Goal: Task Accomplishment & Management: Manage account settings

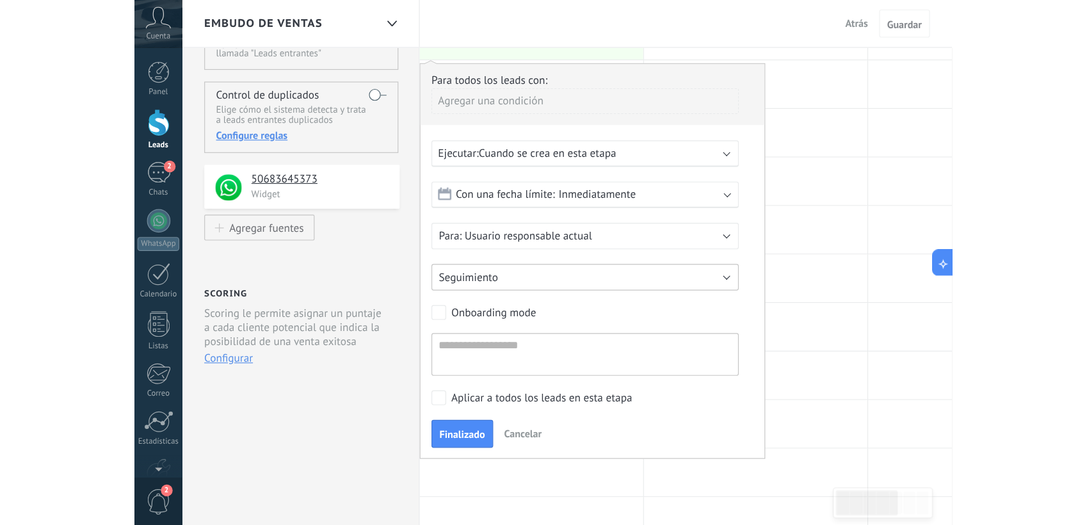
scroll to position [12, 0]
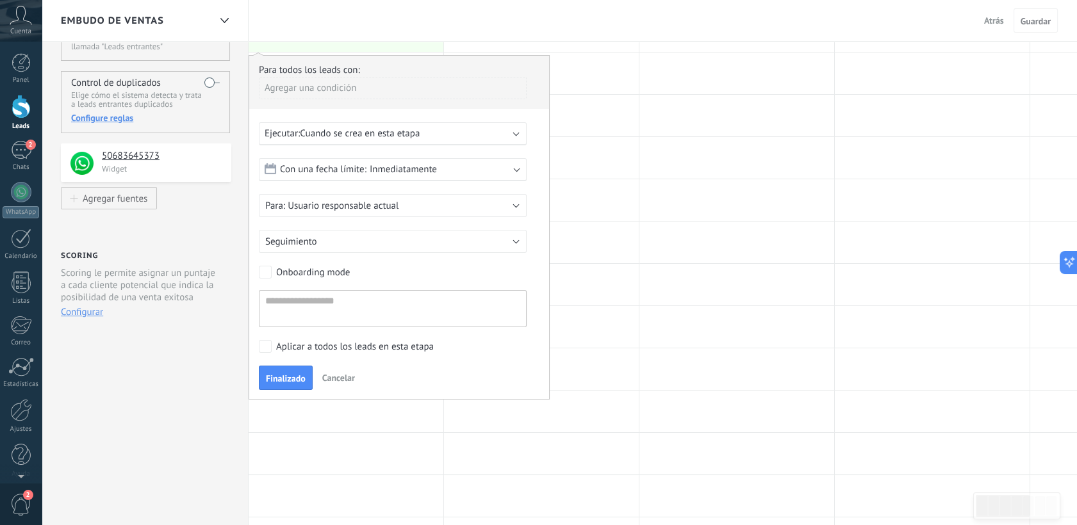
click at [191, 395] on div "**********" at bounding box center [145, 430] width 207 height 941
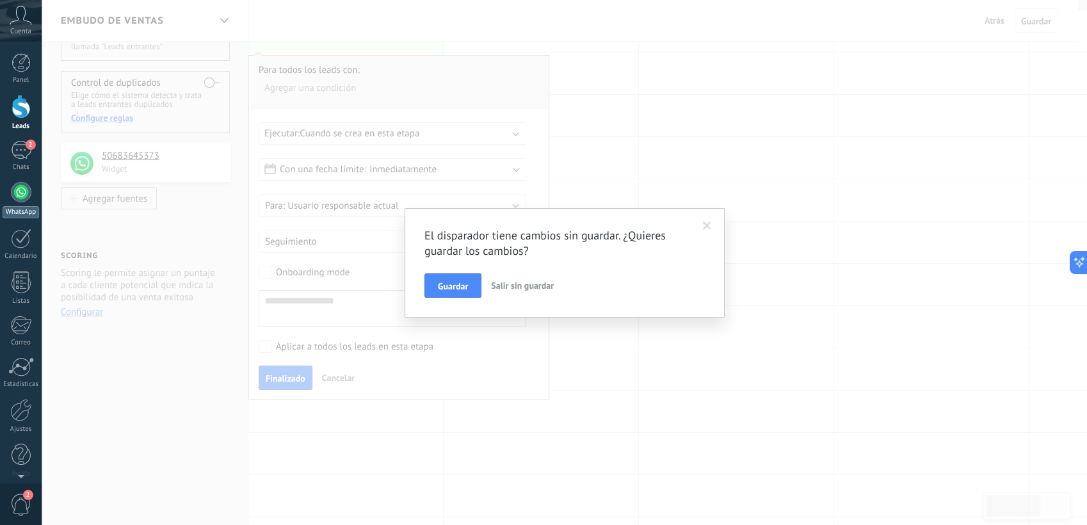
click at [36, 188] on link "WhatsApp" at bounding box center [21, 200] width 42 height 37
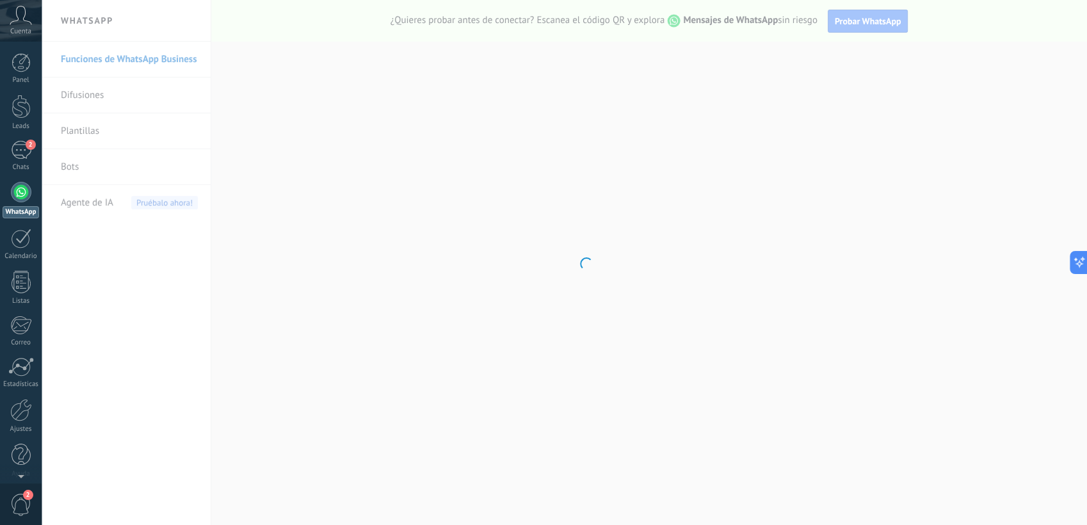
click at [471, 252] on body ".abccls-1,.abccls-2{fill-rule:evenodd}.abccls-2{fill:#fff} .abfcls-1{fill:none}…" at bounding box center [543, 262] width 1087 height 525
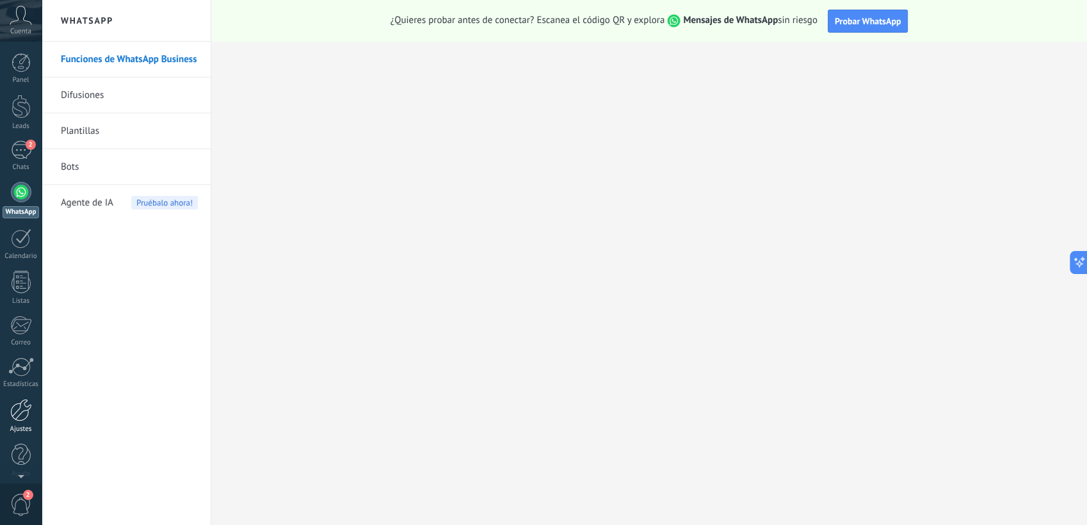
click at [23, 400] on div at bounding box center [21, 410] width 22 height 22
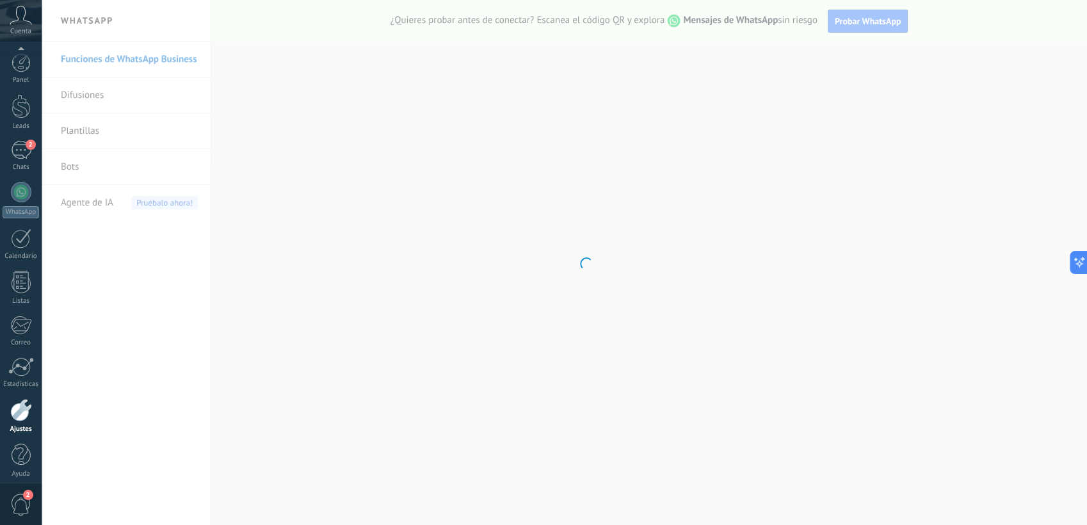
scroll to position [6, 0]
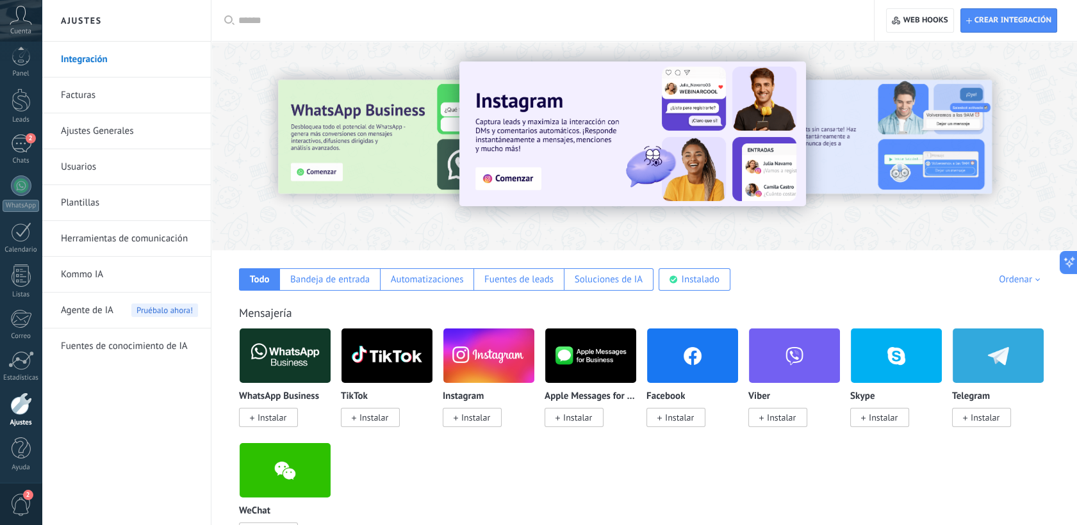
click at [124, 156] on link "Usuarios" at bounding box center [129, 167] width 137 height 36
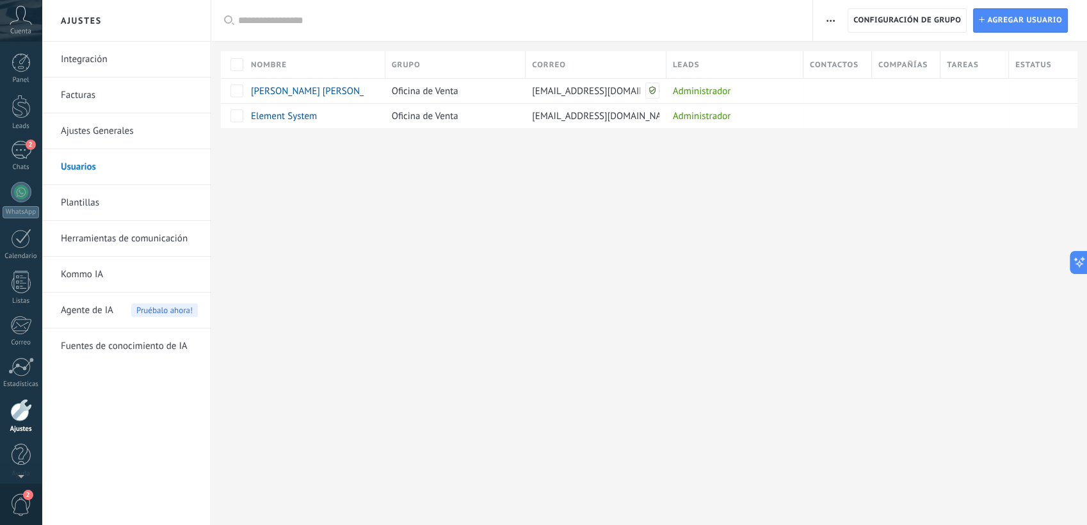
click at [19, 35] on span "Cuenta" at bounding box center [20, 32] width 21 height 8
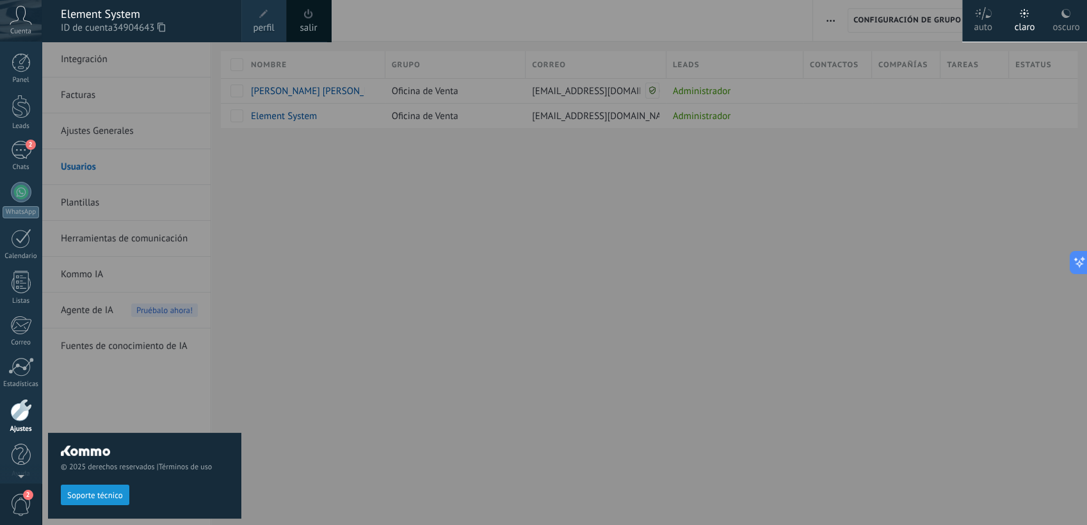
click at [266, 16] on span at bounding box center [263, 14] width 9 height 9
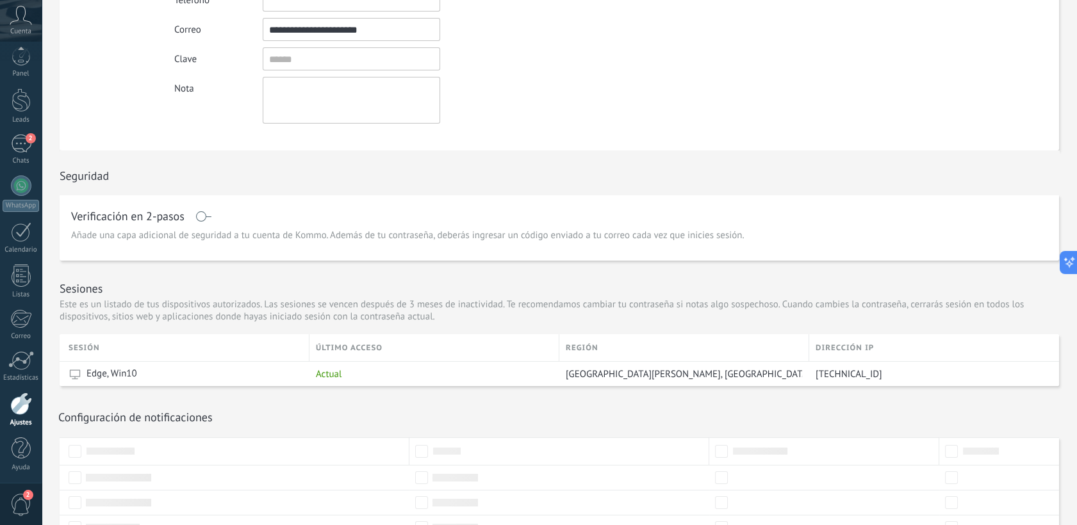
scroll to position [235, 0]
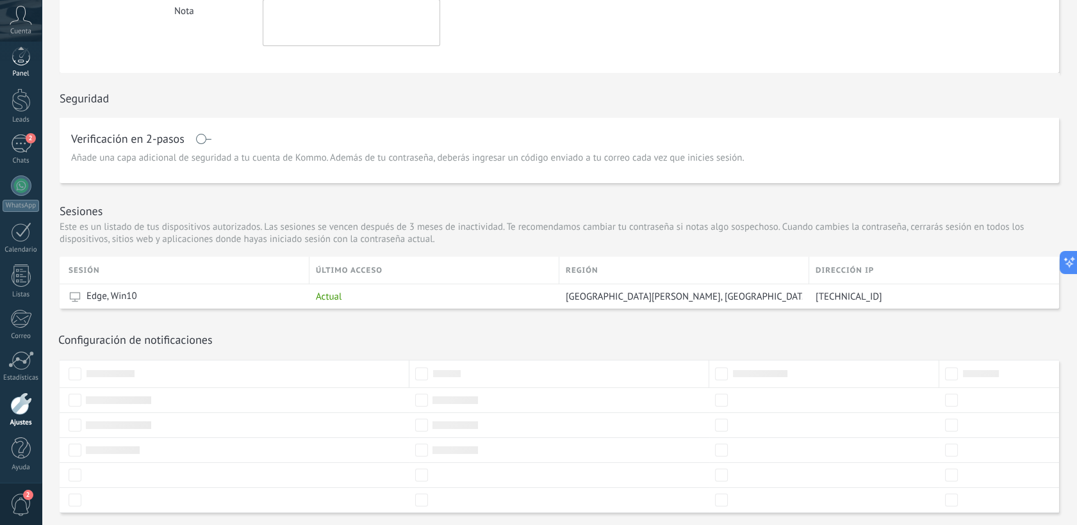
click at [32, 73] on div "Panel" at bounding box center [21, 74] width 37 height 8
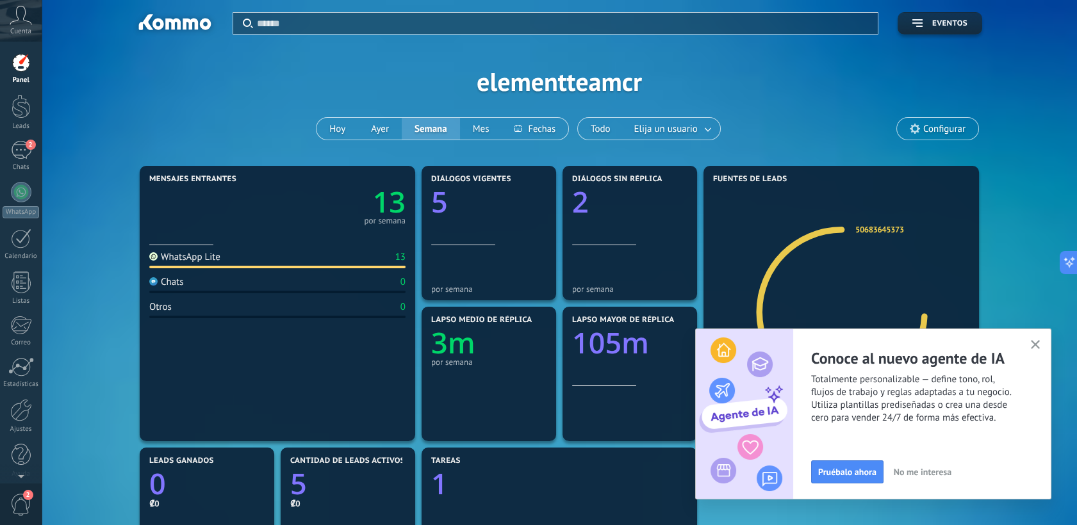
click at [712, 345] on icon "button" at bounding box center [1035, 345] width 10 height 10
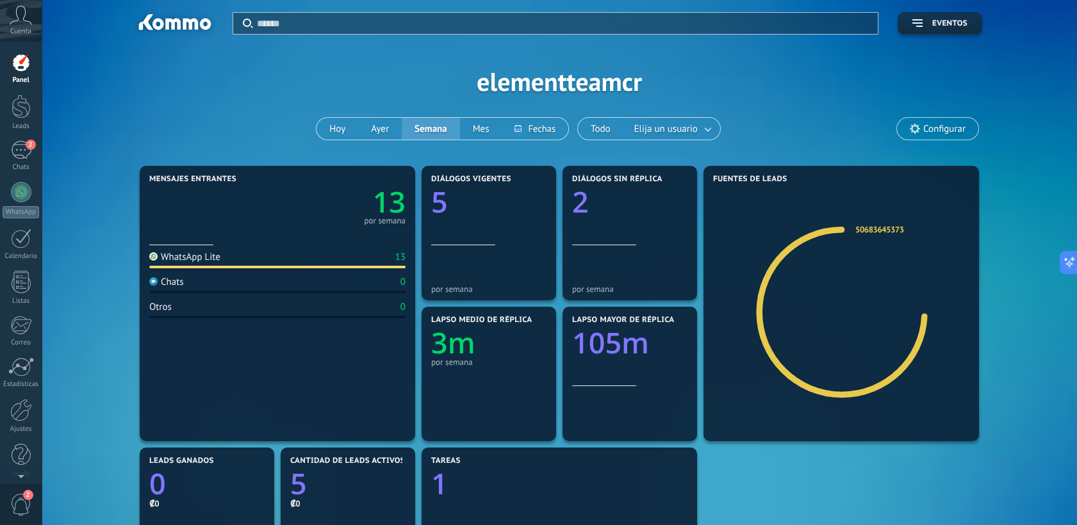
click at [712, 130] on span "Configurar" at bounding box center [944, 129] width 42 height 11
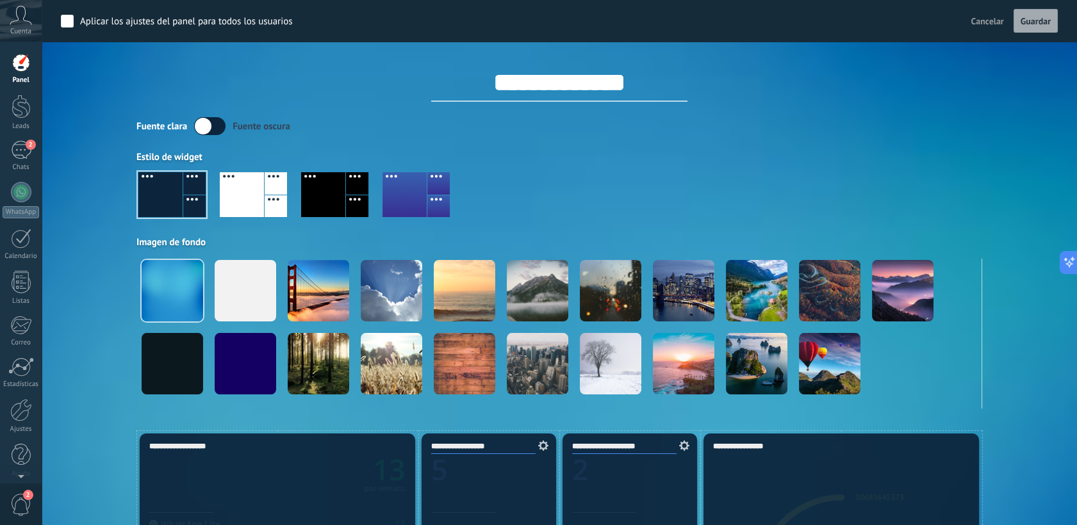
click at [712, 15] on span "Cancelar" at bounding box center [987, 21] width 33 height 12
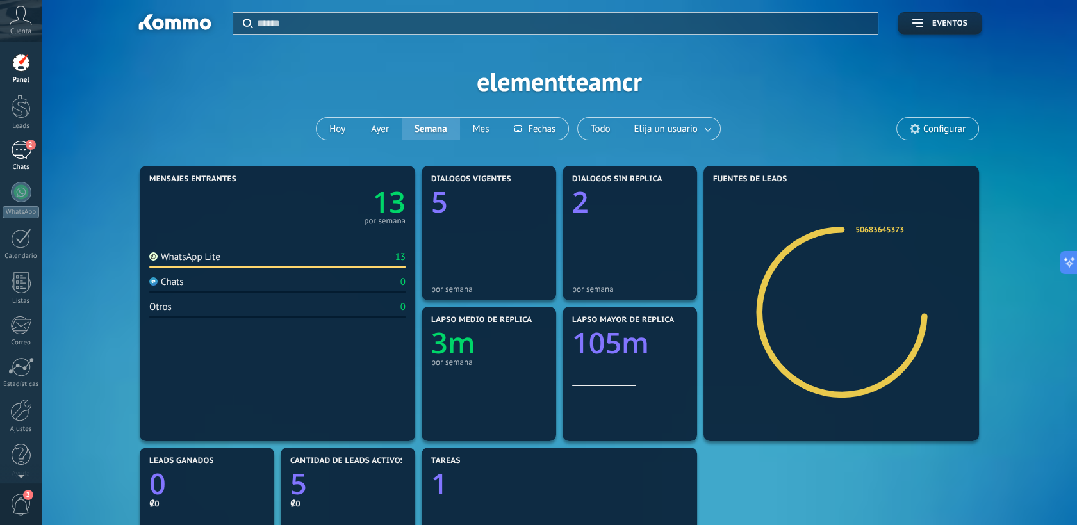
click at [15, 149] on div "2" at bounding box center [21, 150] width 20 height 19
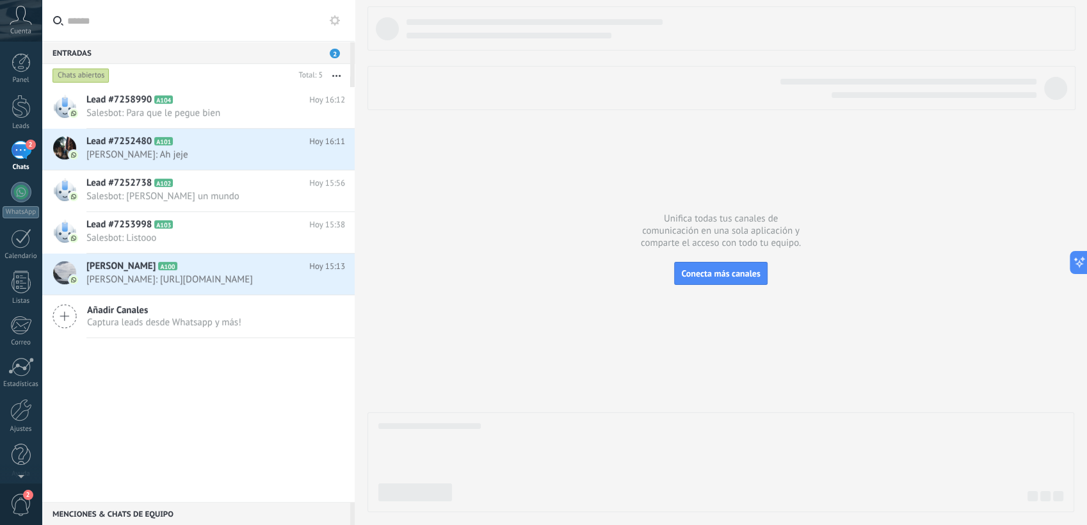
click at [334, 75] on use "button" at bounding box center [336, 76] width 8 height 2
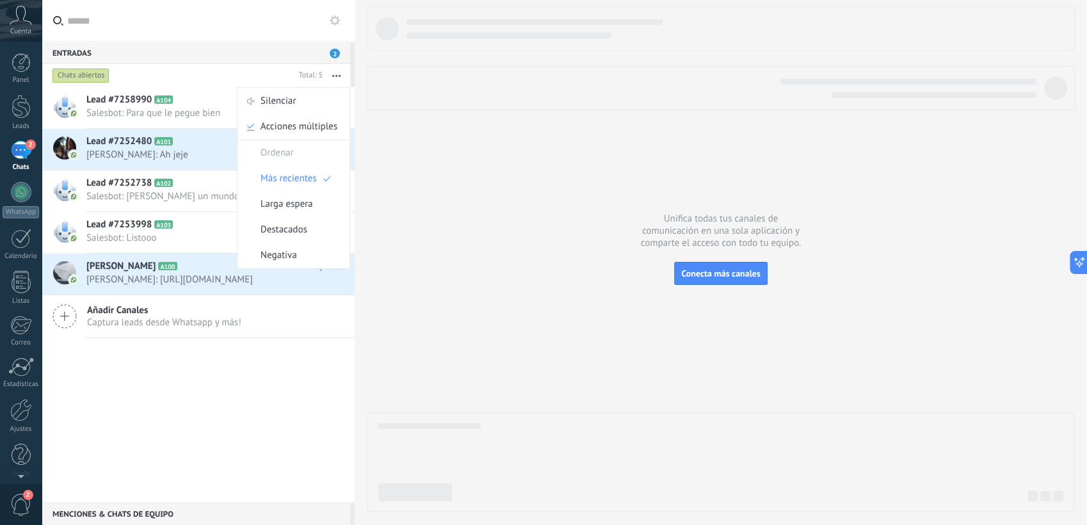
click at [334, 75] on use "button" at bounding box center [336, 76] width 8 height 2
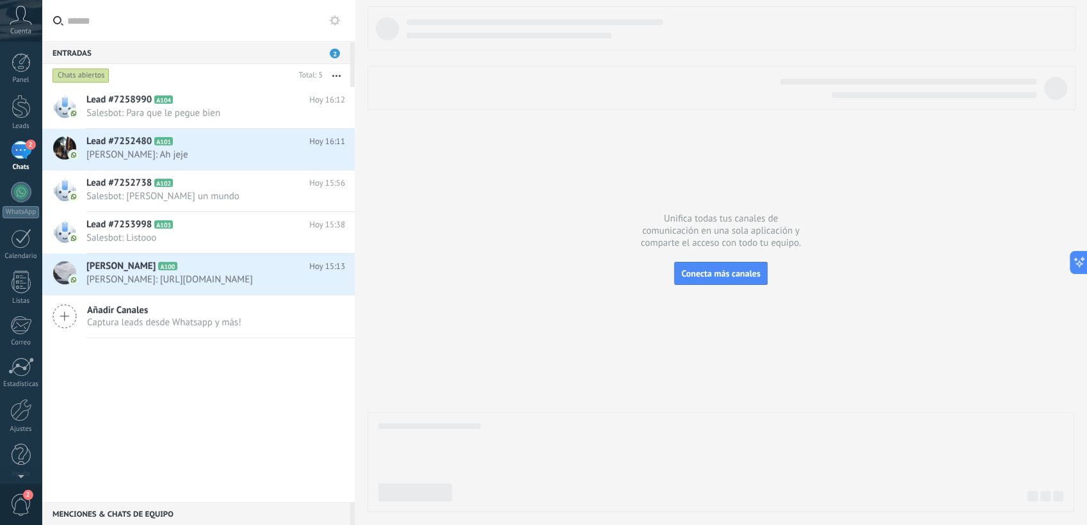
click at [333, 59] on div "Entradas 2" at bounding box center [196, 52] width 309 height 23
click at [28, 450] on div at bounding box center [21, 455] width 19 height 22
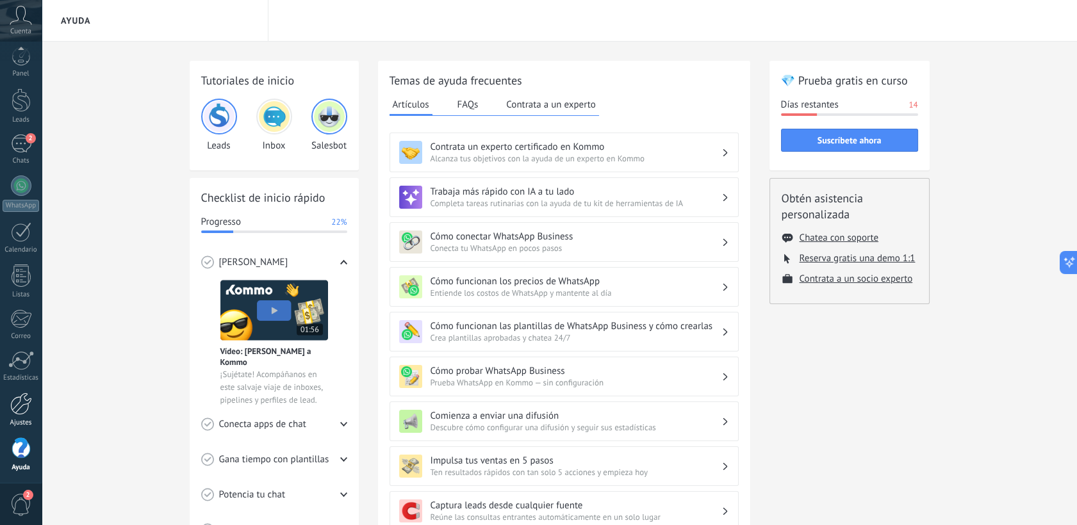
click at [17, 418] on link "Ajustes" at bounding box center [21, 410] width 42 height 35
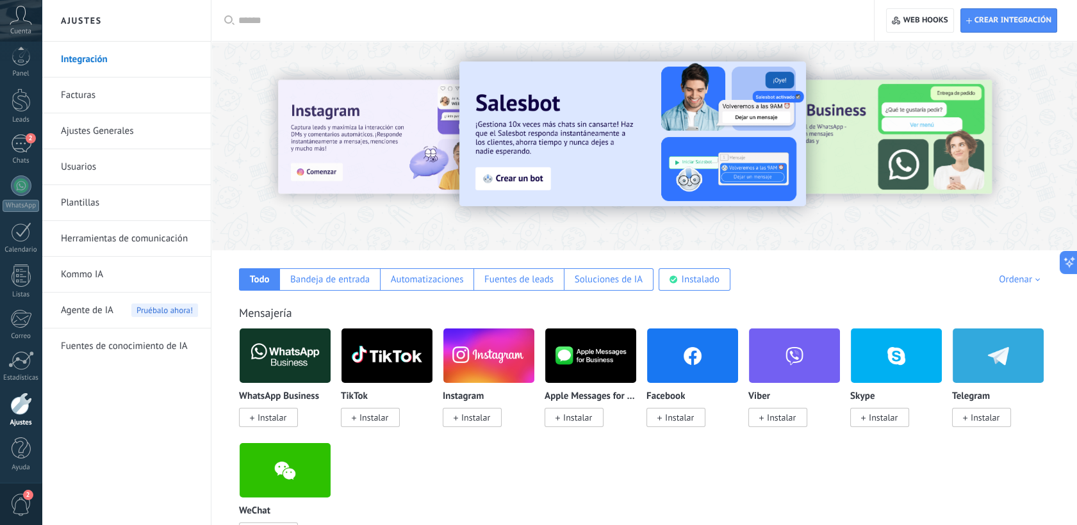
click at [19, 23] on icon at bounding box center [21, 15] width 22 height 19
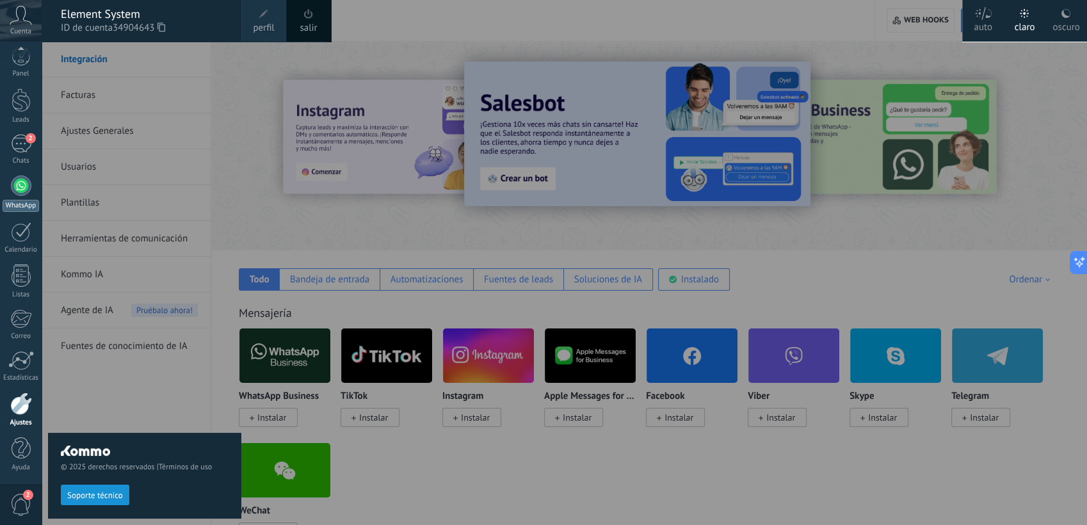
click at [14, 192] on div at bounding box center [21, 185] width 20 height 20
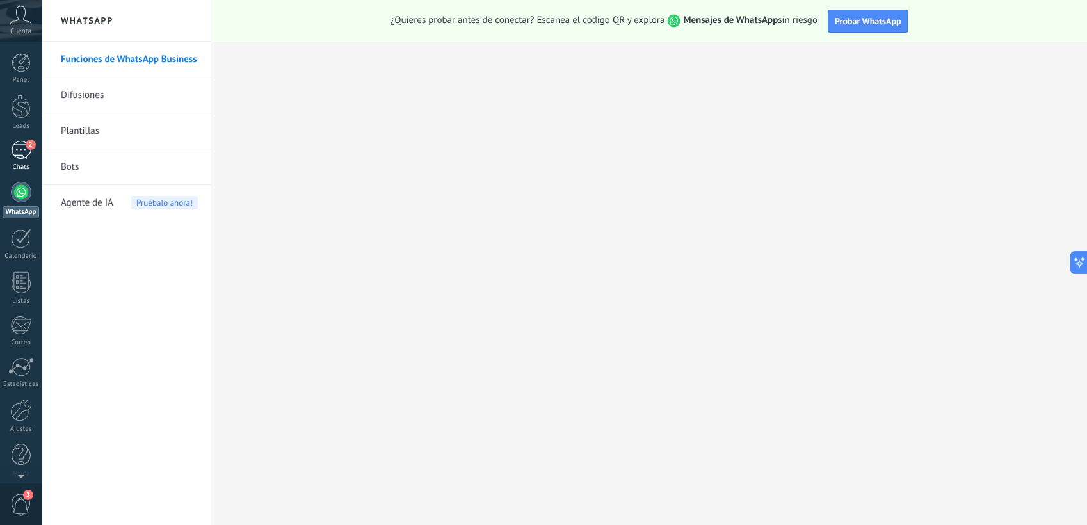
click at [20, 158] on div "2" at bounding box center [21, 150] width 20 height 19
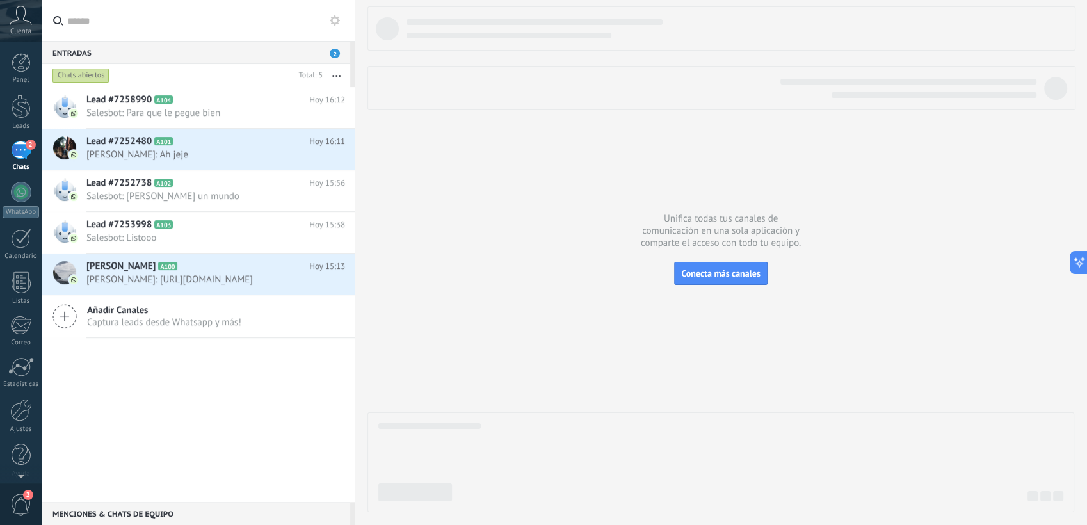
click at [338, 69] on button "button" at bounding box center [337, 75] width 28 height 23
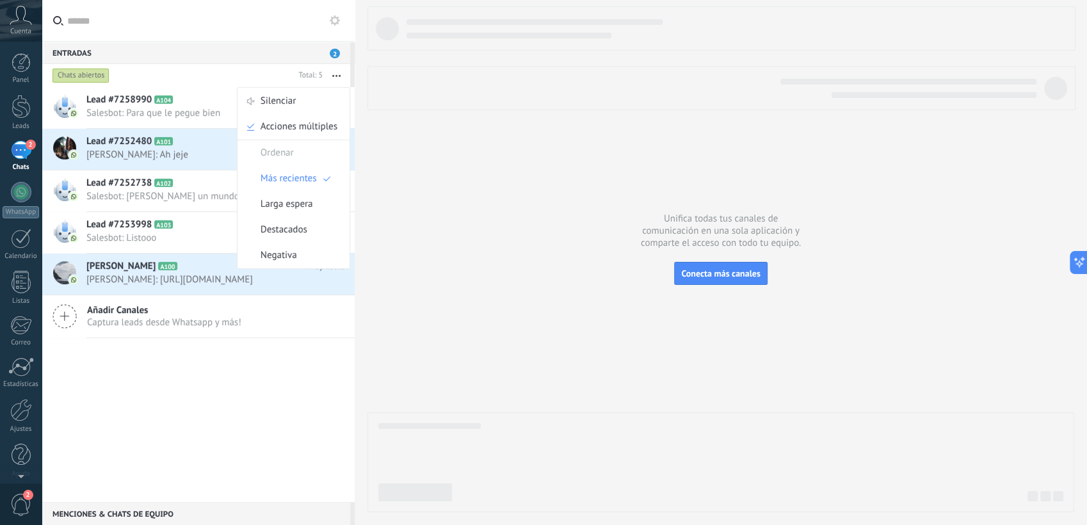
click at [338, 69] on button "button" at bounding box center [337, 75] width 28 height 23
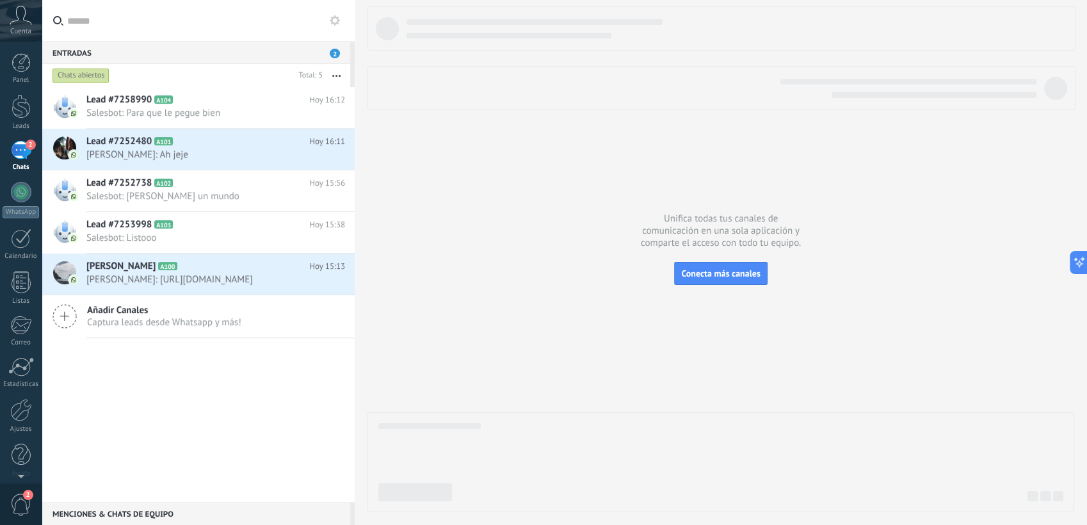
click at [22, 19] on icon at bounding box center [21, 15] width 22 height 19
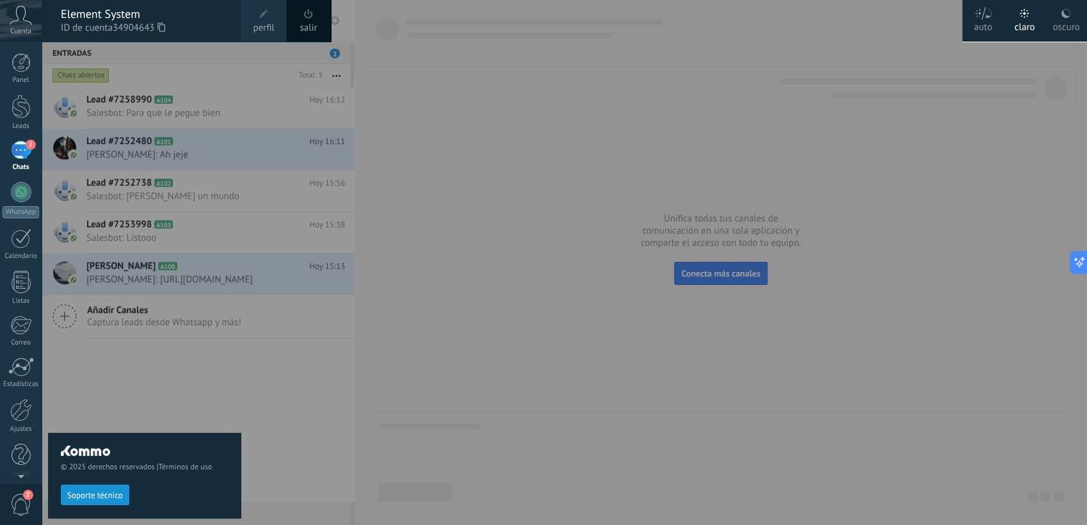
click at [267, 17] on span at bounding box center [263, 14] width 9 height 9
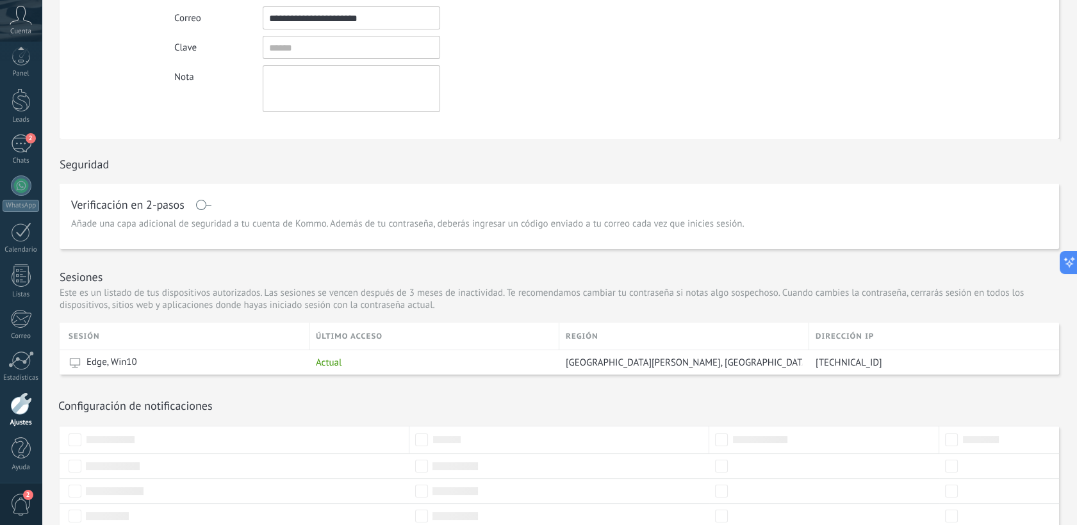
scroll to position [272, 0]
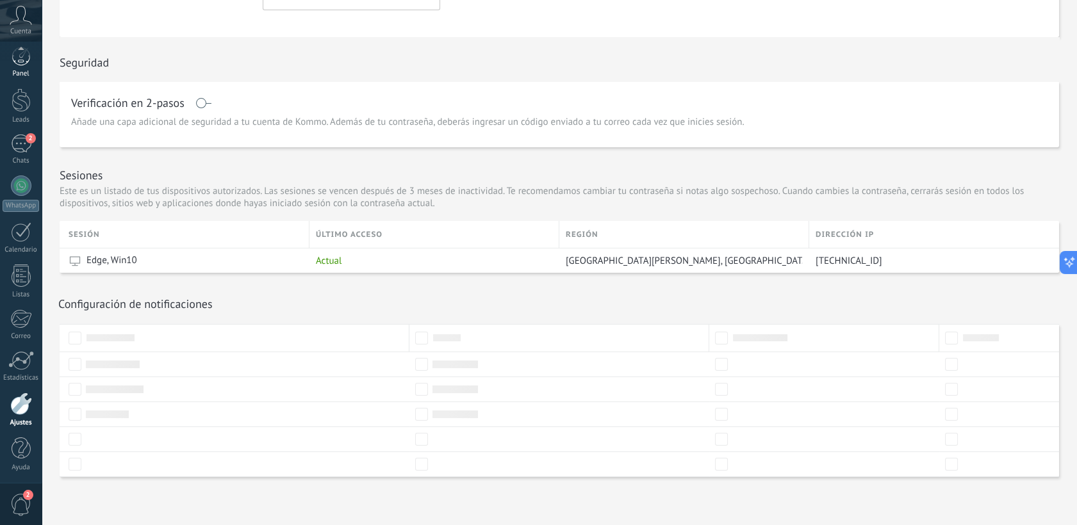
click at [30, 63] on div at bounding box center [21, 56] width 19 height 19
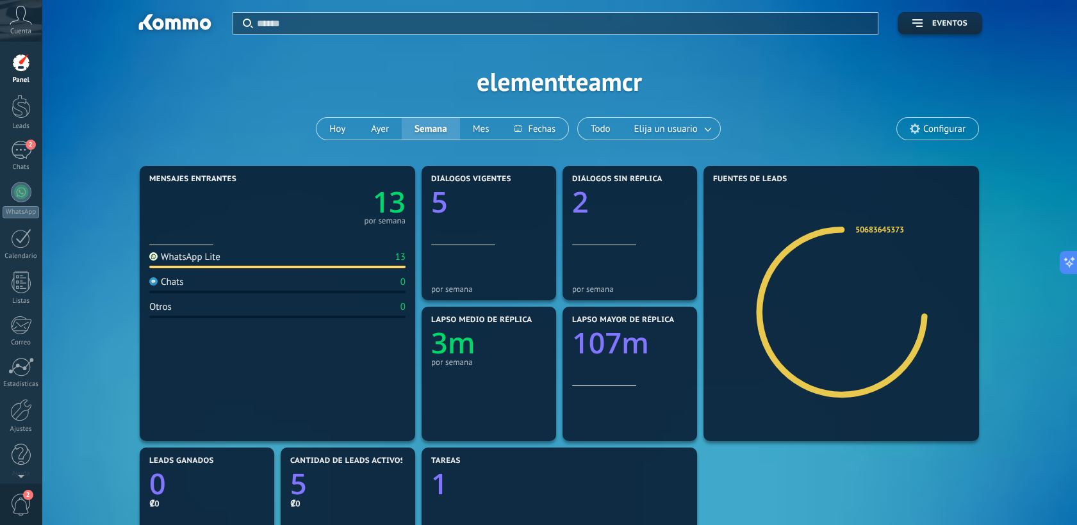
click at [712, 131] on use at bounding box center [914, 129] width 10 height 10
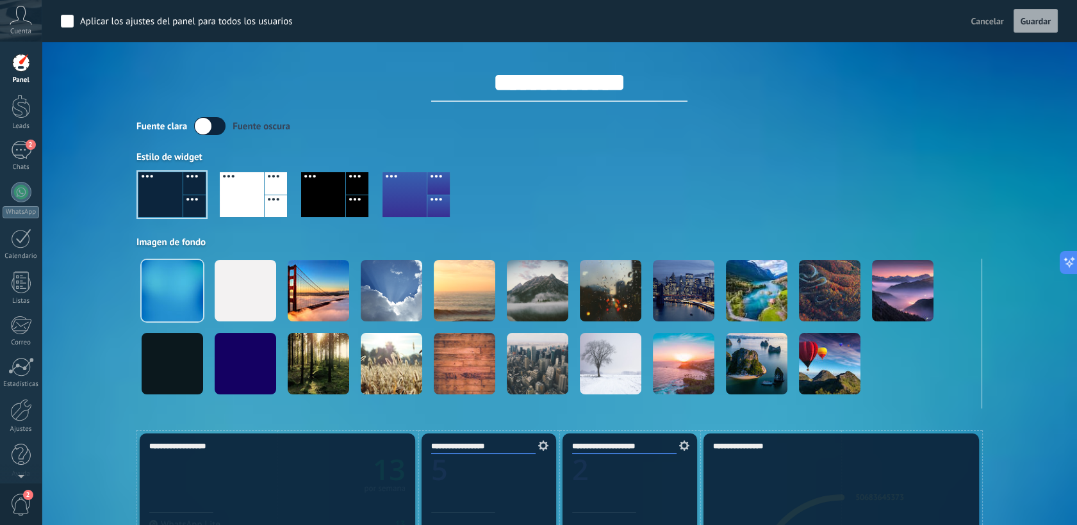
click at [712, 131] on div "Fuente [PERSON_NAME] oscura" at bounding box center [558, 126] width 845 height 18
click at [35, 117] on link "Leads" at bounding box center [21, 113] width 42 height 36
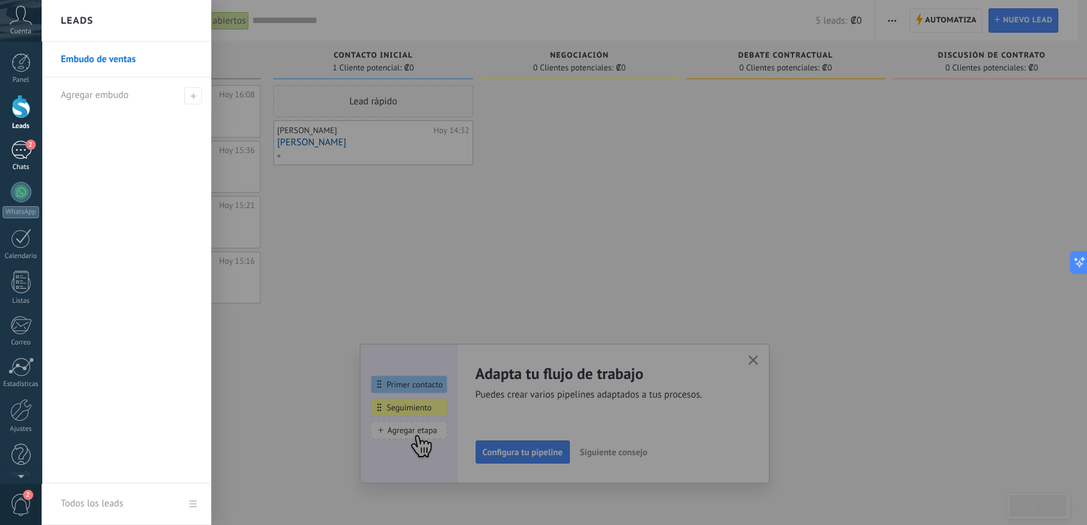
click at [35, 150] on link "2 Chats" at bounding box center [21, 156] width 42 height 31
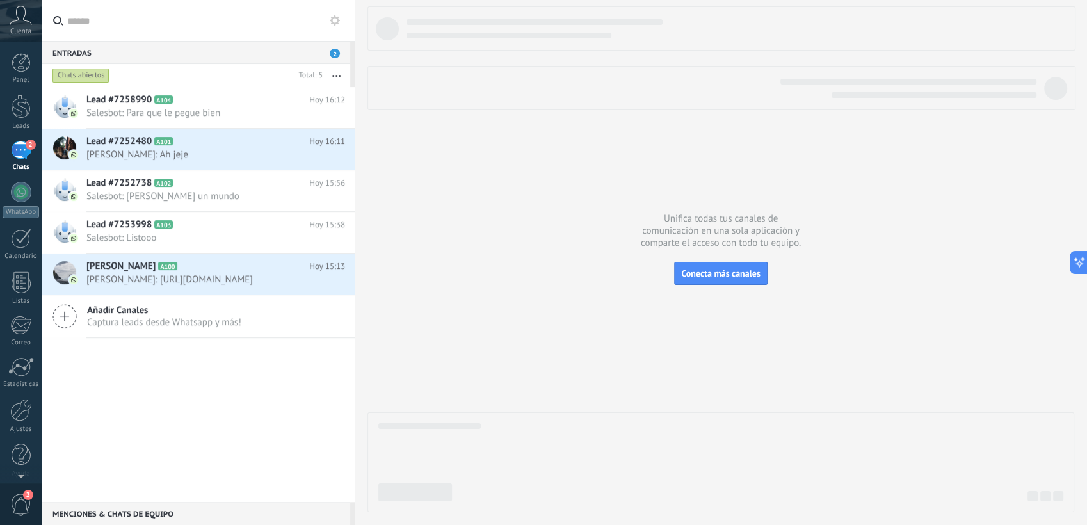
click at [333, 77] on button "button" at bounding box center [337, 75] width 28 height 23
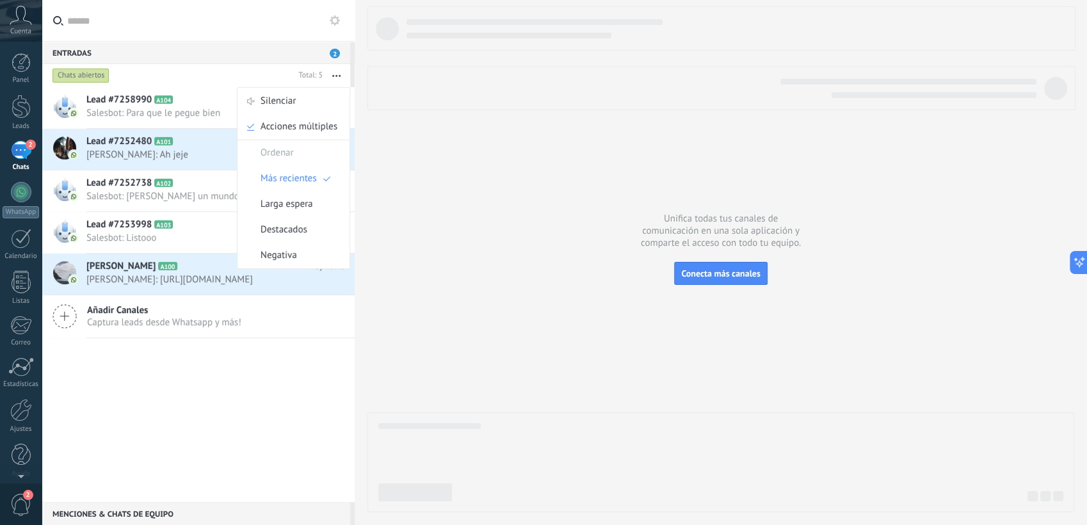
click at [333, 77] on button "button" at bounding box center [337, 75] width 28 height 23
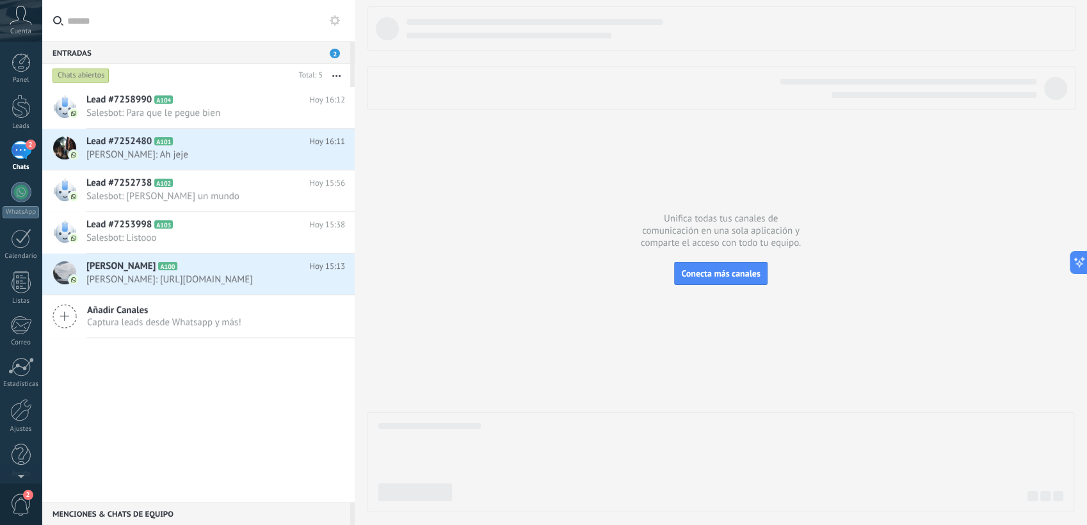
click at [188, 457] on div "Menciones & Chats de equipo 0" at bounding box center [196, 513] width 309 height 23
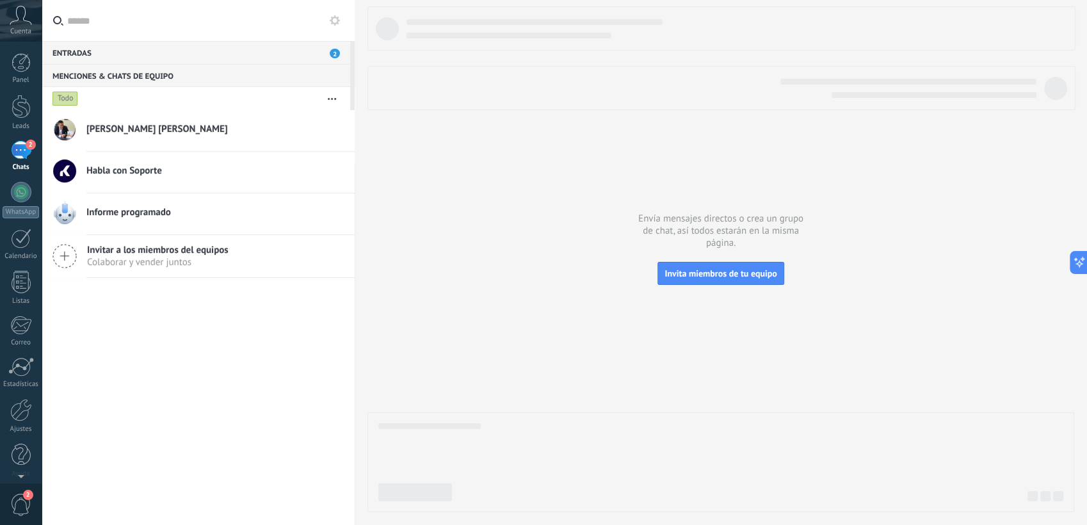
click at [328, 99] on icon "button" at bounding box center [332, 99] width 8 height 2
click at [334, 24] on use at bounding box center [335, 20] width 10 height 10
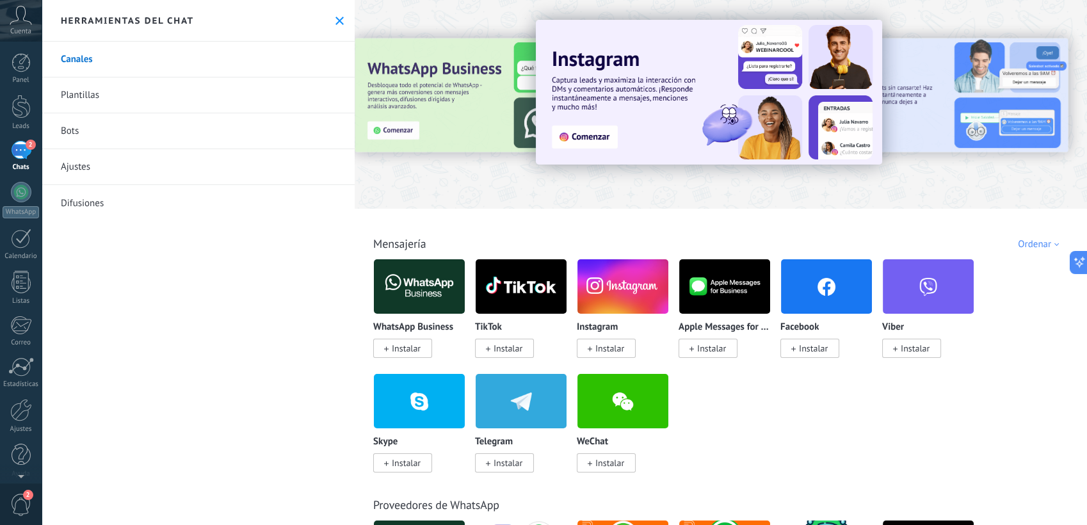
click at [712, 421] on div "WhatsApp Business Instalar TikTok Instalar Instagram Instalar Apple Messages fo…" at bounding box center [727, 373] width 709 height 229
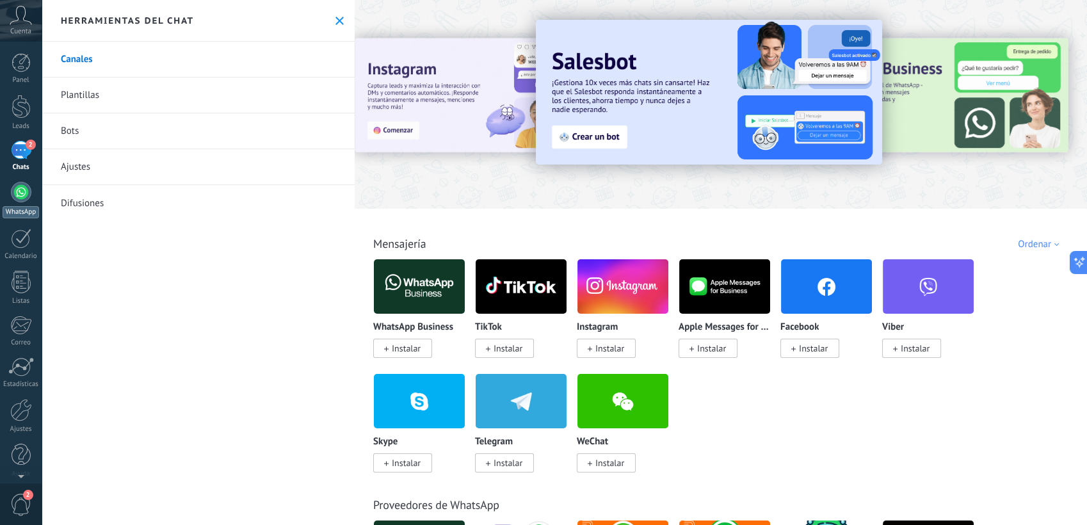
click at [12, 199] on link "WhatsApp" at bounding box center [21, 200] width 42 height 37
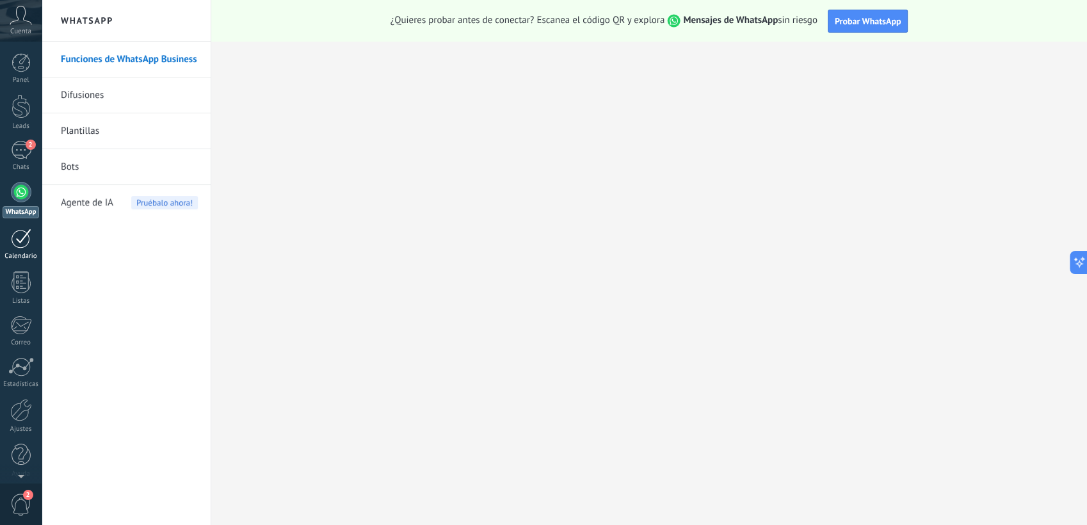
click at [28, 243] on div at bounding box center [21, 239] width 20 height 20
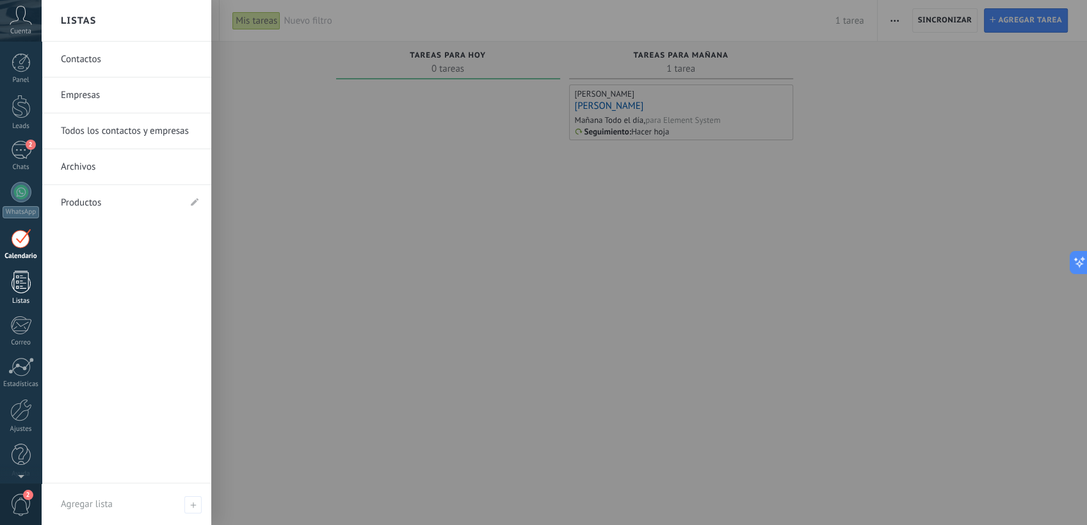
click at [22, 282] on div at bounding box center [21, 282] width 19 height 22
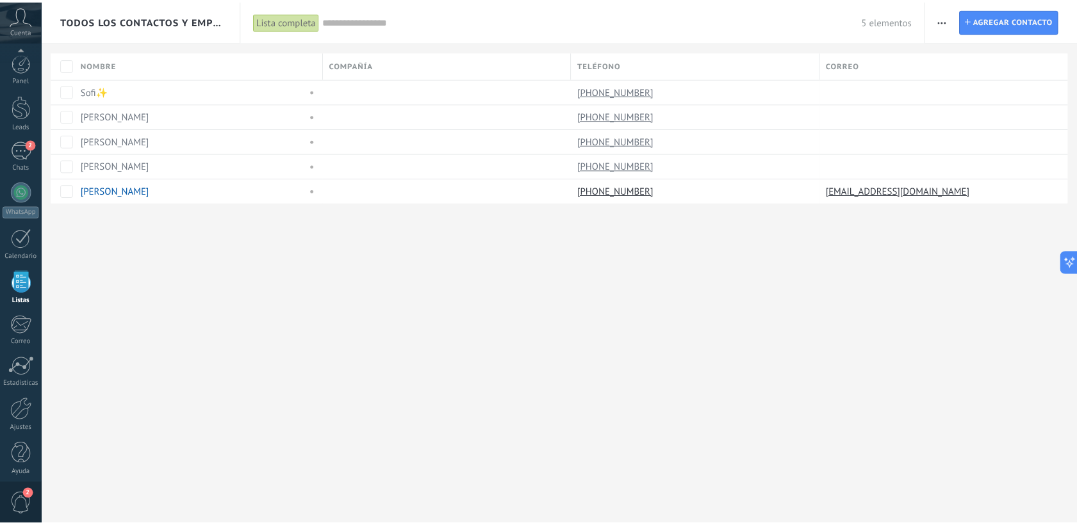
scroll to position [6, 0]
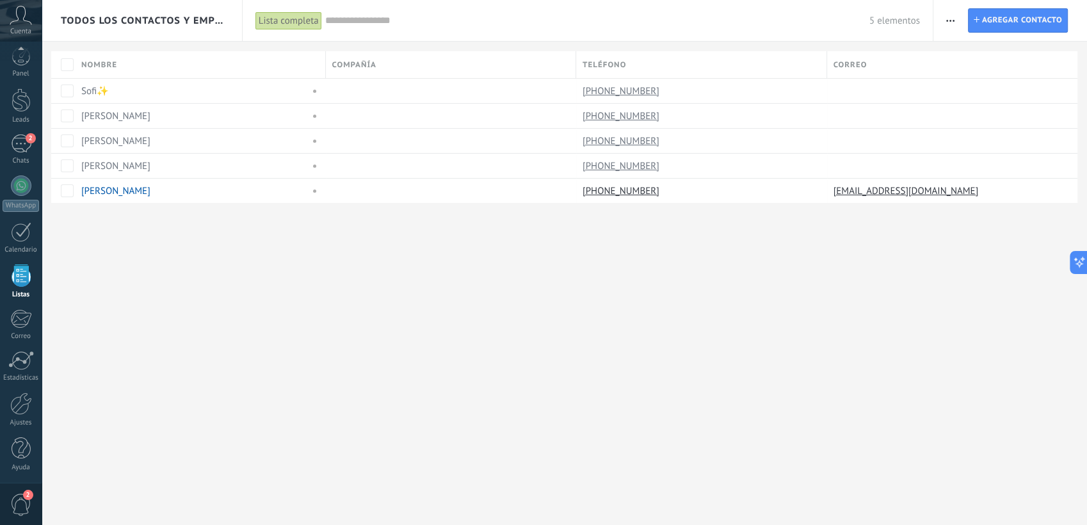
click at [712, 22] on span "button" at bounding box center [951, 20] width 8 height 24
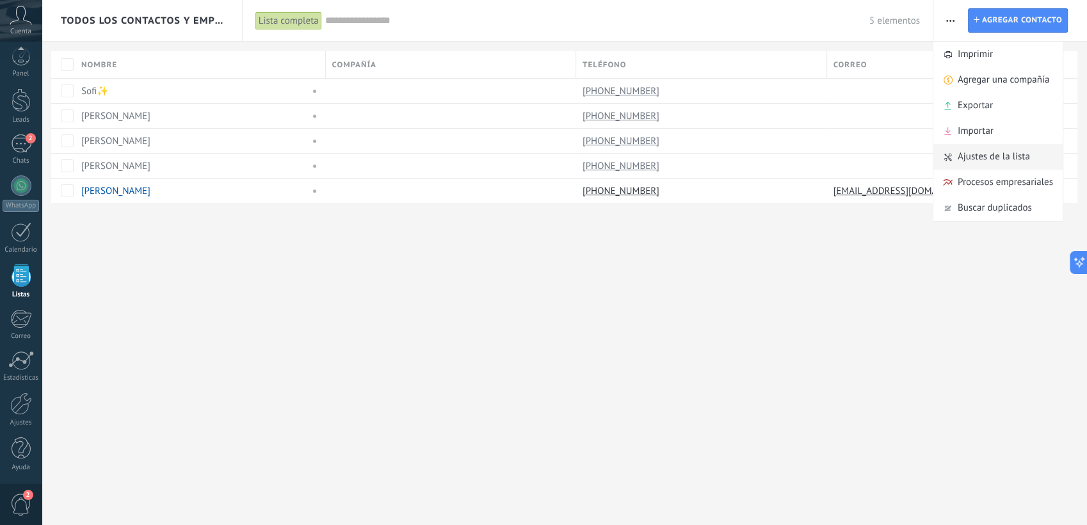
click at [712, 161] on span "Ajustes de la lista" at bounding box center [994, 157] width 72 height 26
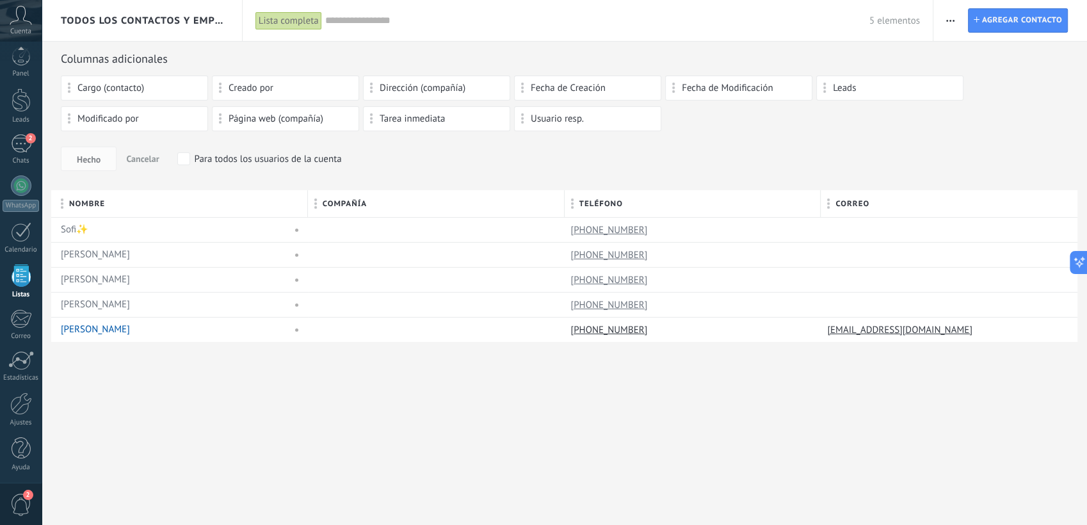
click at [154, 28] on div "Todos los contactos y empresas" at bounding box center [142, 20] width 163 height 41
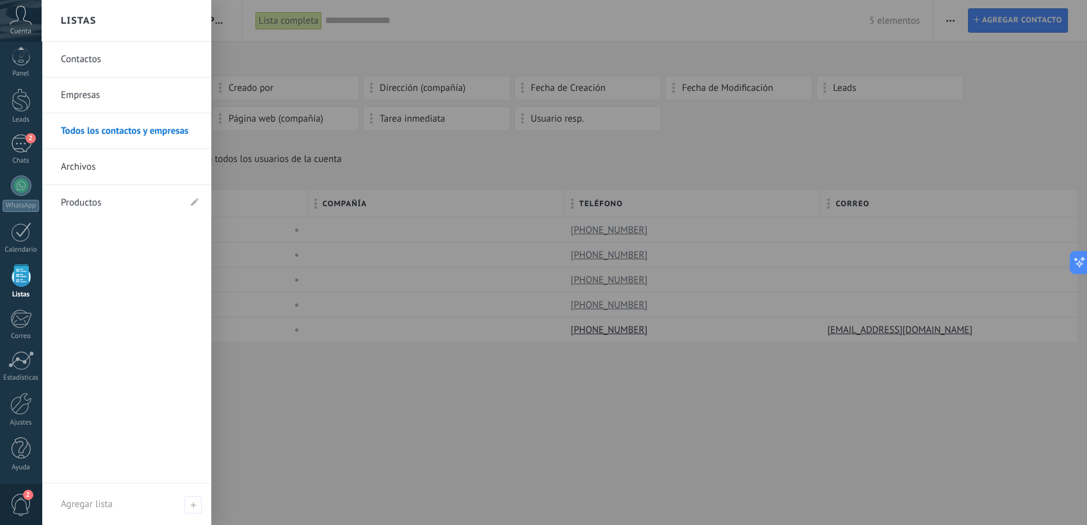
click at [124, 60] on link "Contactos" at bounding box center [130, 60] width 138 height 36
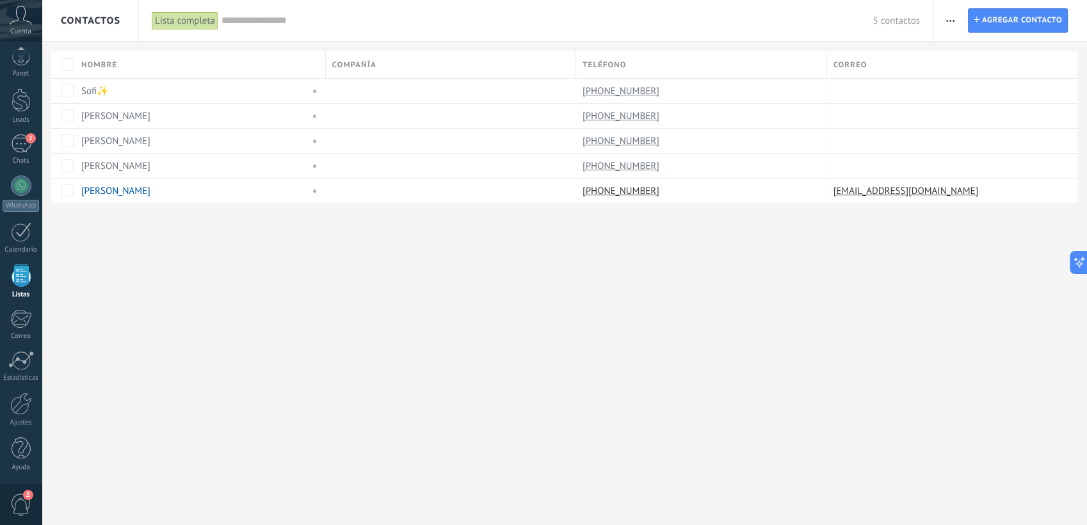
click at [113, 30] on div "Contactos" at bounding box center [91, 20] width 60 height 41
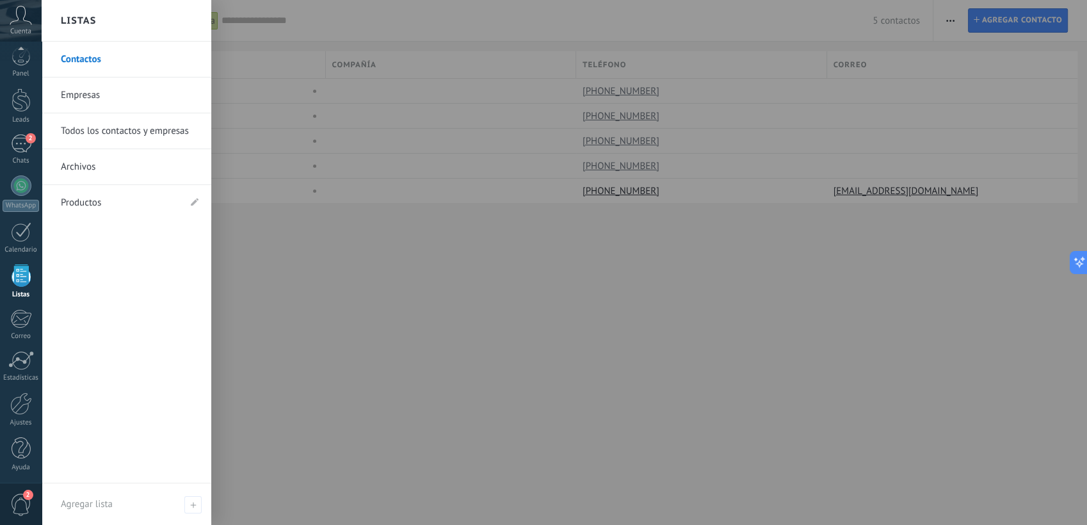
click at [124, 196] on link "Productos" at bounding box center [120, 203] width 118 height 36
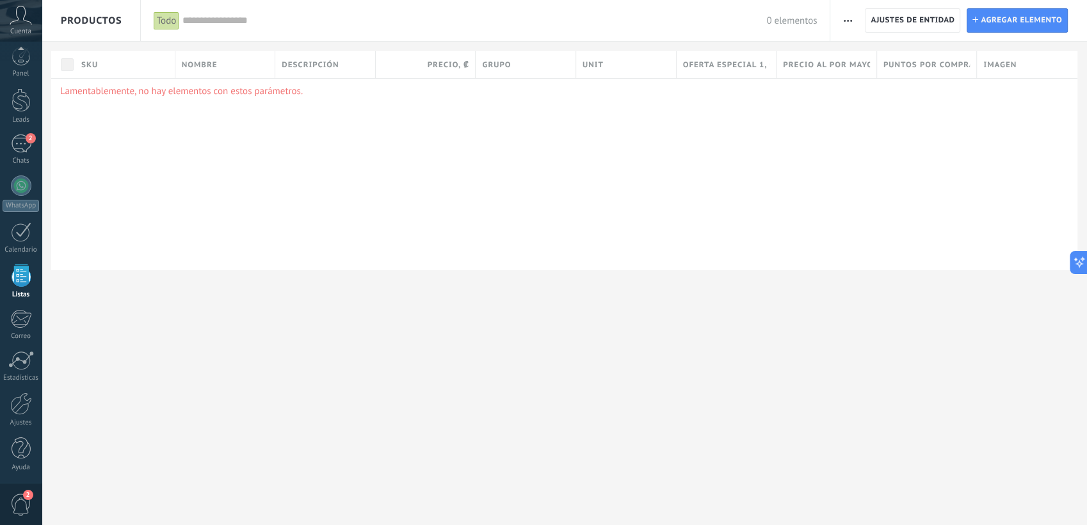
click at [712, 20] on use "button" at bounding box center [848, 21] width 8 height 2
click at [712, 103] on span "Ajuste de lista" at bounding box center [884, 106] width 58 height 26
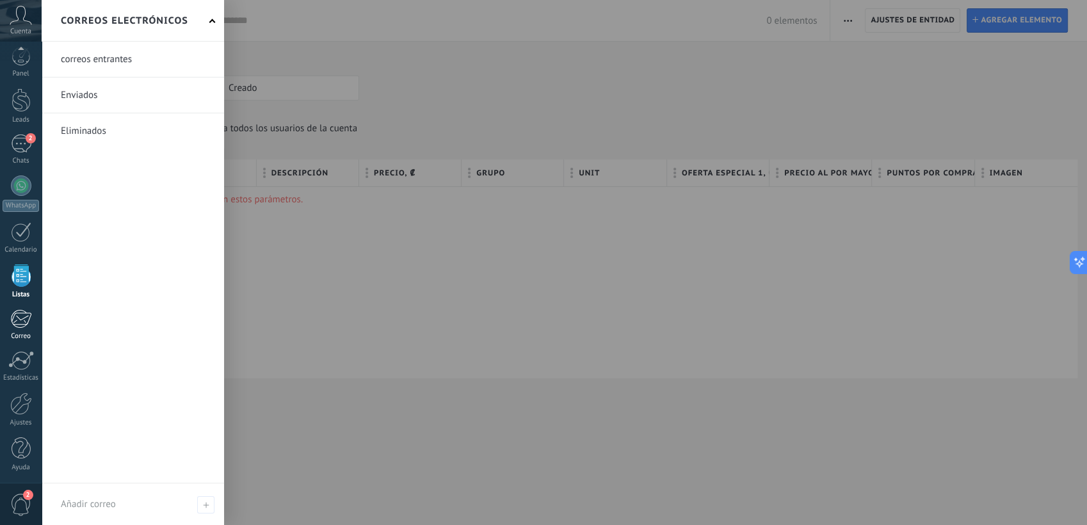
click at [31, 326] on div at bounding box center [20, 318] width 21 height 19
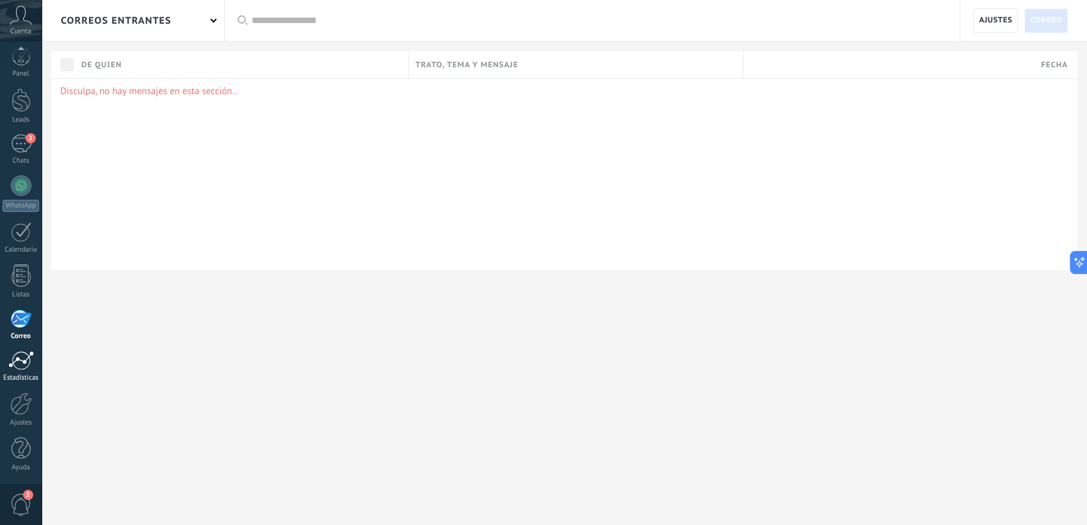
click at [29, 361] on div at bounding box center [21, 360] width 26 height 19
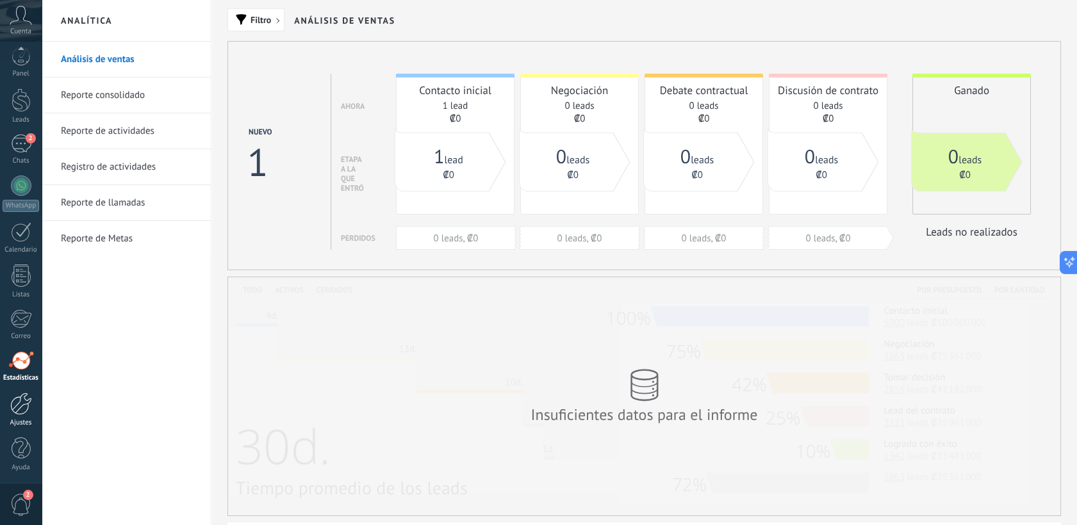
click at [24, 403] on div at bounding box center [21, 404] width 22 height 22
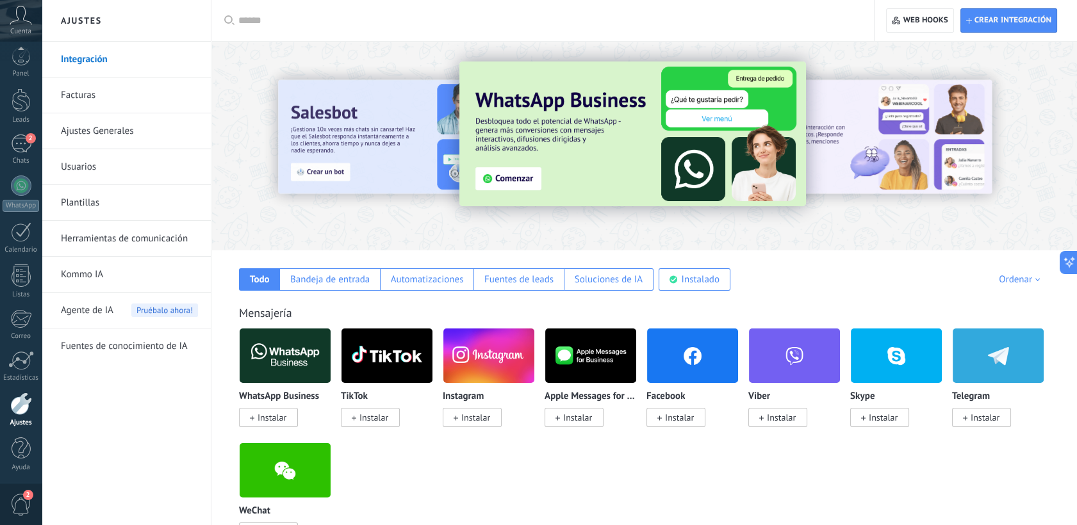
click at [712, 19] on input "text" at bounding box center [546, 20] width 617 height 13
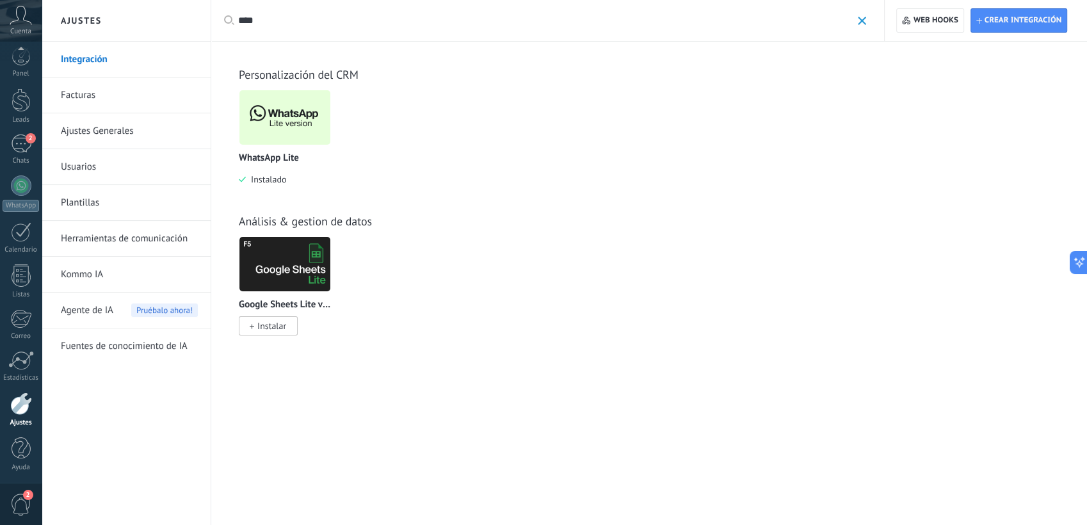
type input "****"
click at [273, 179] on span "Instalado" at bounding box center [266, 180] width 40 height 12
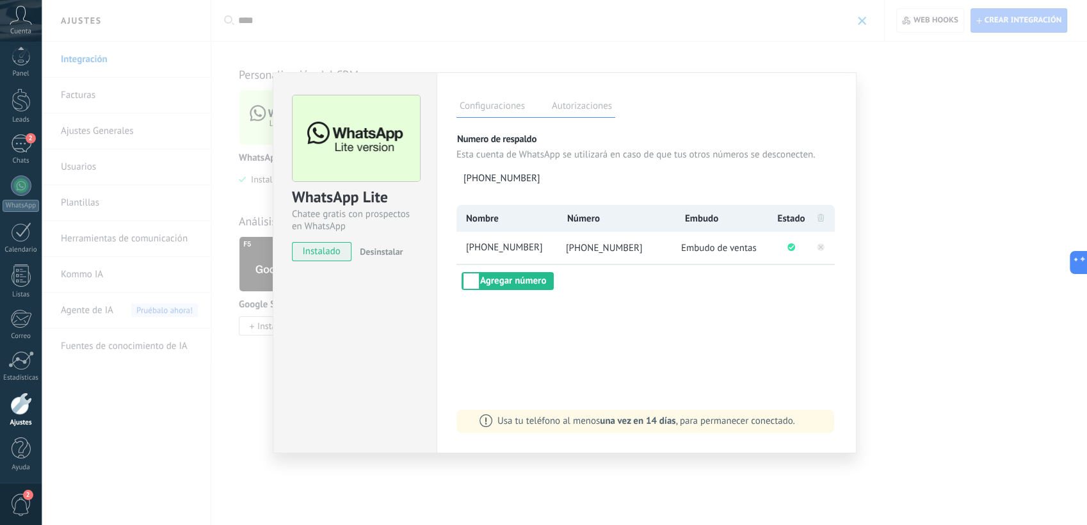
click at [370, 250] on span "Desinstalar" at bounding box center [381, 252] width 43 height 12
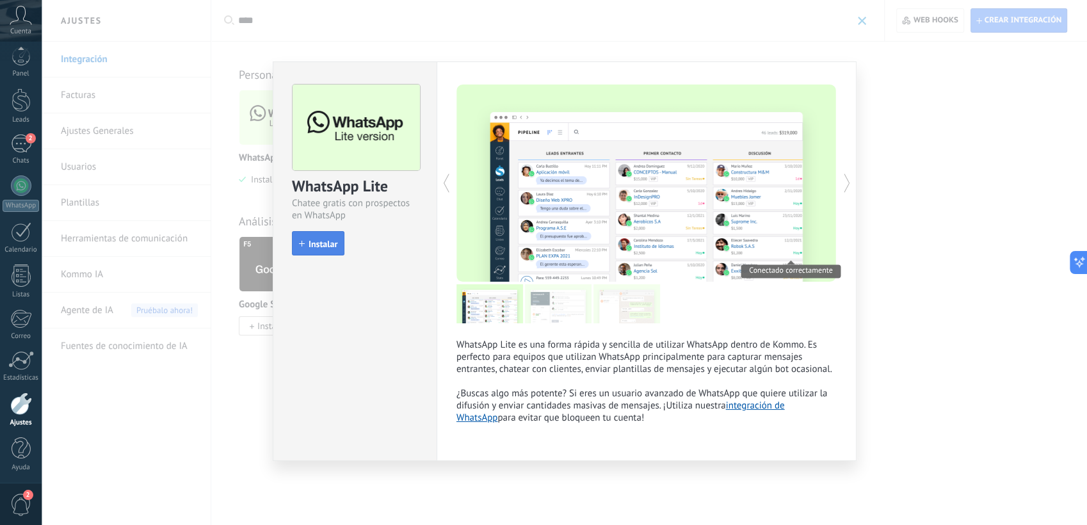
click at [337, 245] on span "Instalar" at bounding box center [323, 244] width 29 height 9
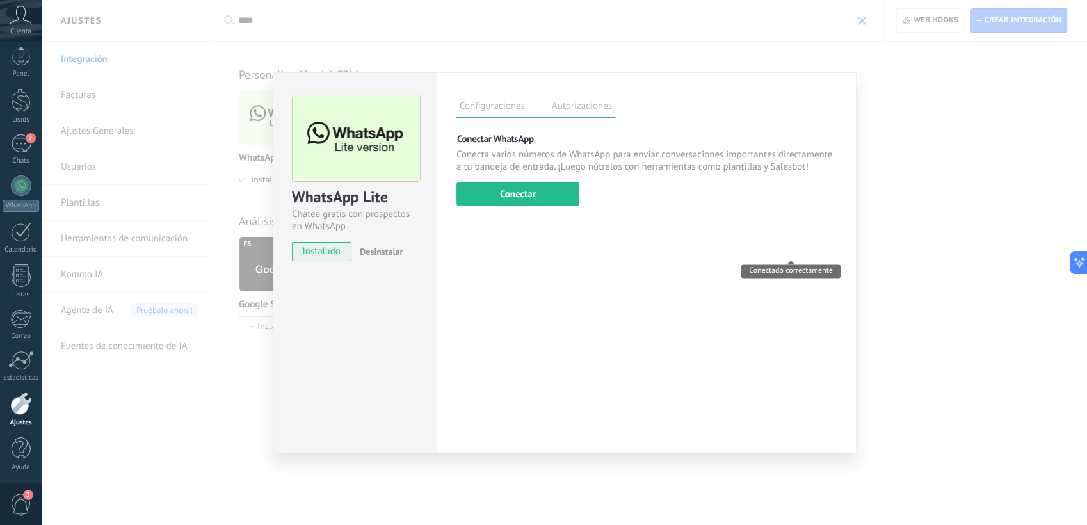
click at [587, 101] on label "Autorizaciones" at bounding box center [582, 108] width 67 height 19
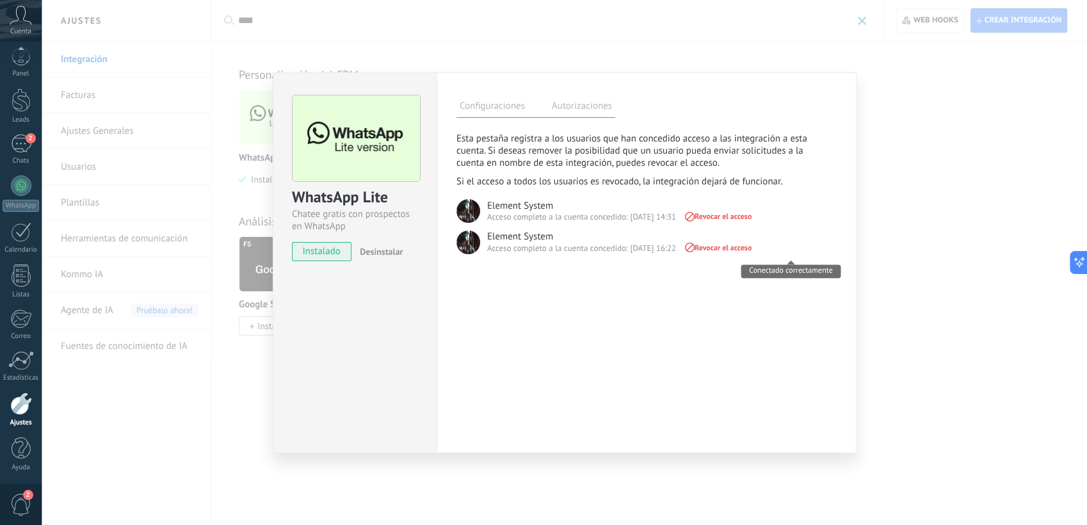
click at [493, 113] on label "Configuraciones" at bounding box center [493, 108] width 72 height 19
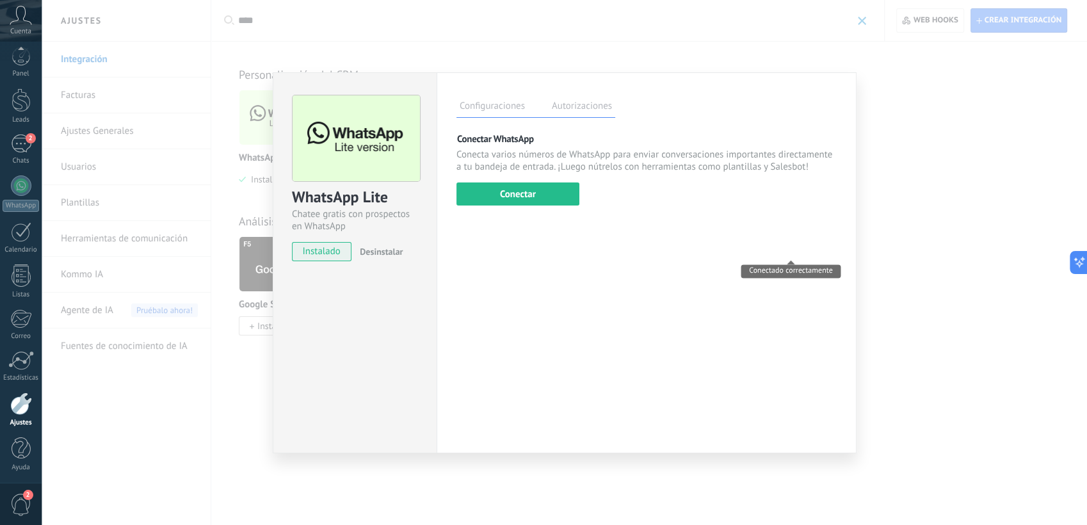
click at [394, 247] on span "Desinstalar" at bounding box center [381, 252] width 43 height 12
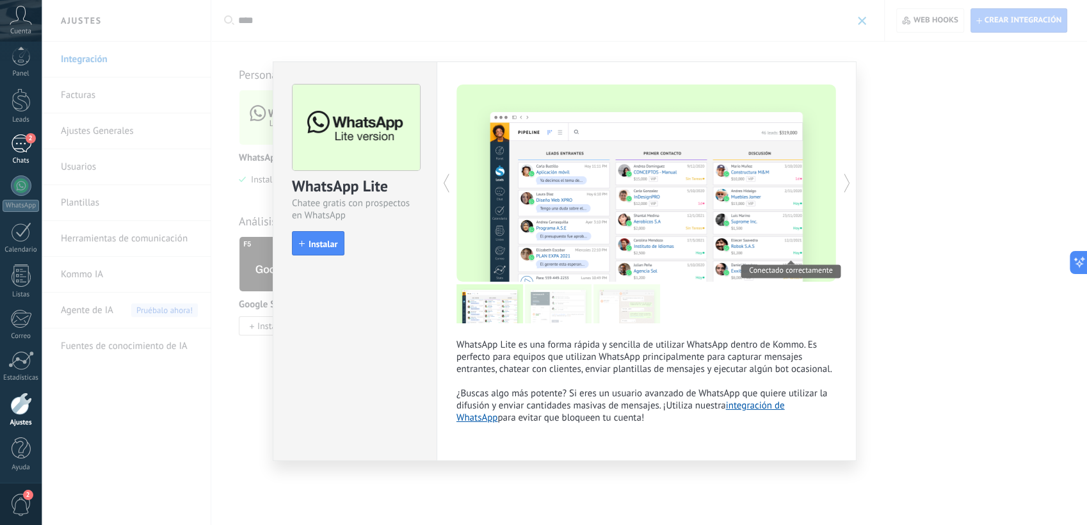
click at [24, 140] on div "2" at bounding box center [21, 143] width 20 height 19
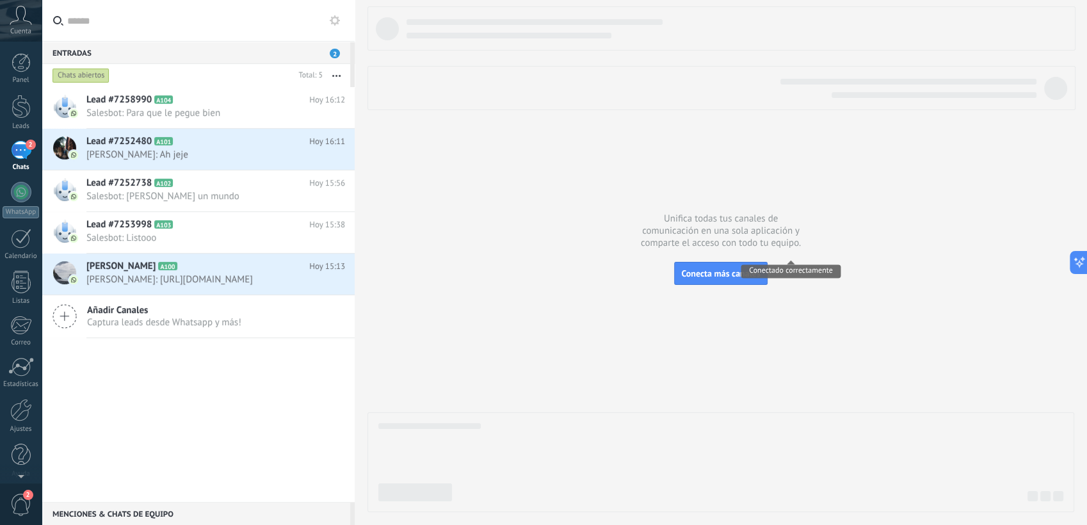
click at [333, 75] on use "button" at bounding box center [336, 76] width 8 height 2
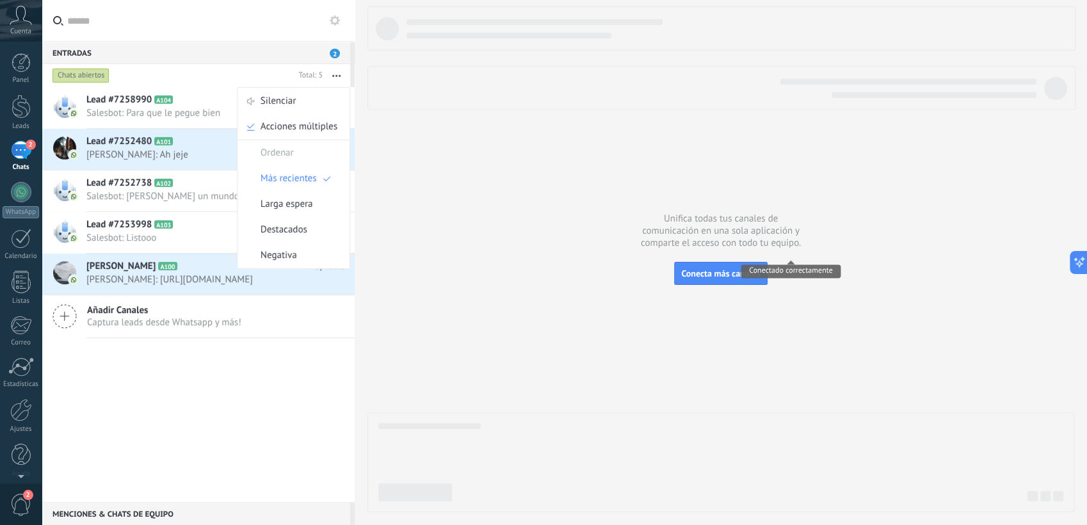
click at [280, 371] on div "Lead #7258990 A104 Hoy 16:12 Salesbot: Para que le pegue bien Lead #7252480 A101" at bounding box center [198, 294] width 313 height 415
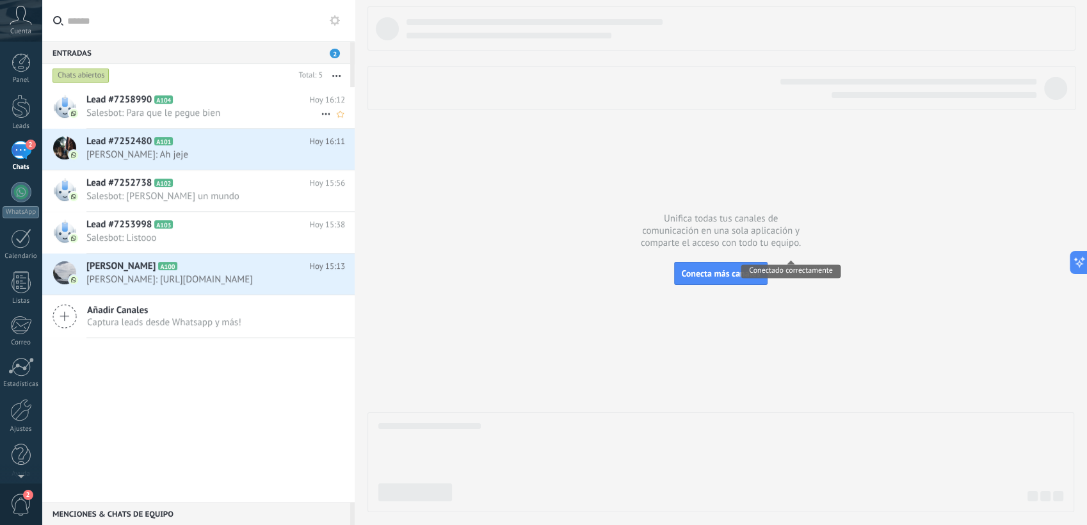
click at [323, 94] on span "Hoy 16:12" at bounding box center [327, 100] width 36 height 13
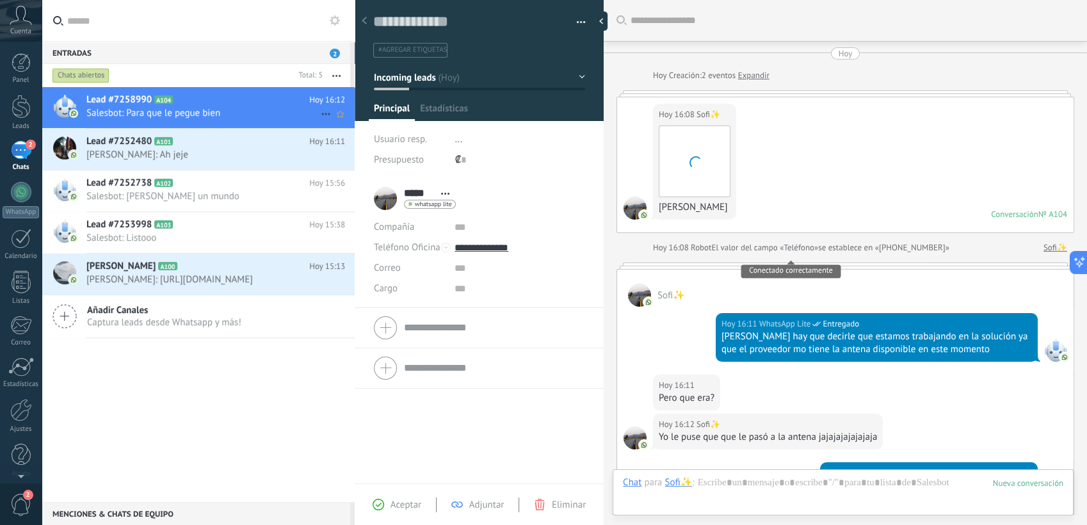
scroll to position [310, 0]
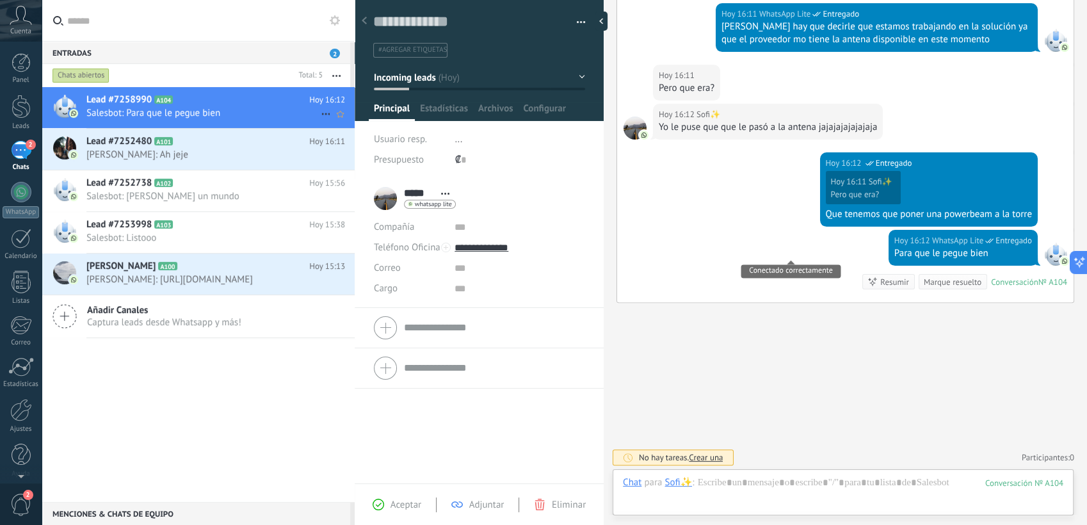
click at [323, 115] on icon at bounding box center [325, 113] width 15 height 15
click at [563, 457] on div at bounding box center [543, 262] width 1087 height 525
click at [563, 457] on span "Eliminar" at bounding box center [569, 505] width 34 height 12
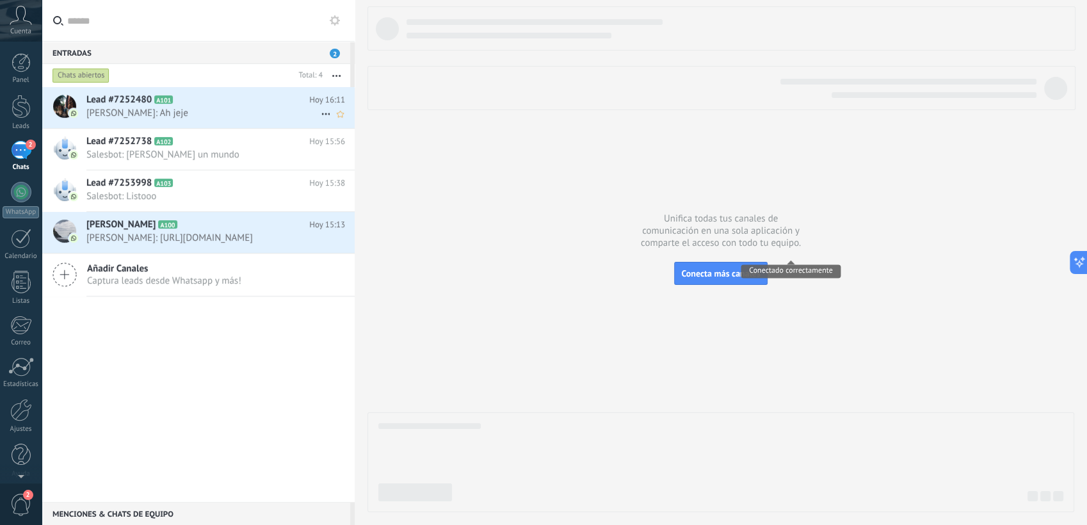
click at [322, 113] on use at bounding box center [325, 114] width 8 height 2
click at [549, 338] on div at bounding box center [543, 262] width 1087 height 525
click at [258, 119] on div "Lead #7252480 A101 Hoy 16:11 [PERSON_NAME]: Ah jeje" at bounding box center [220, 107] width 268 height 40
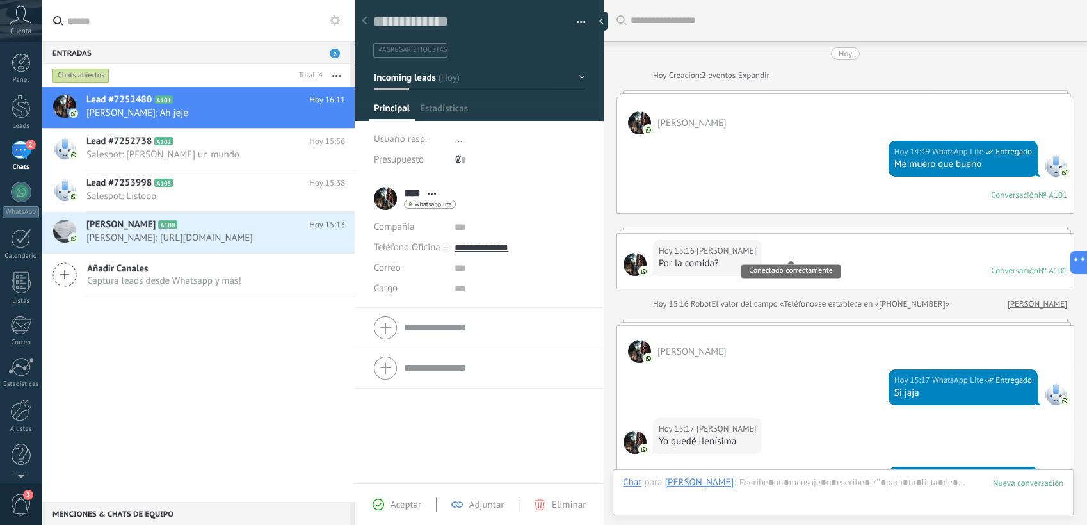
scroll to position [456, 0]
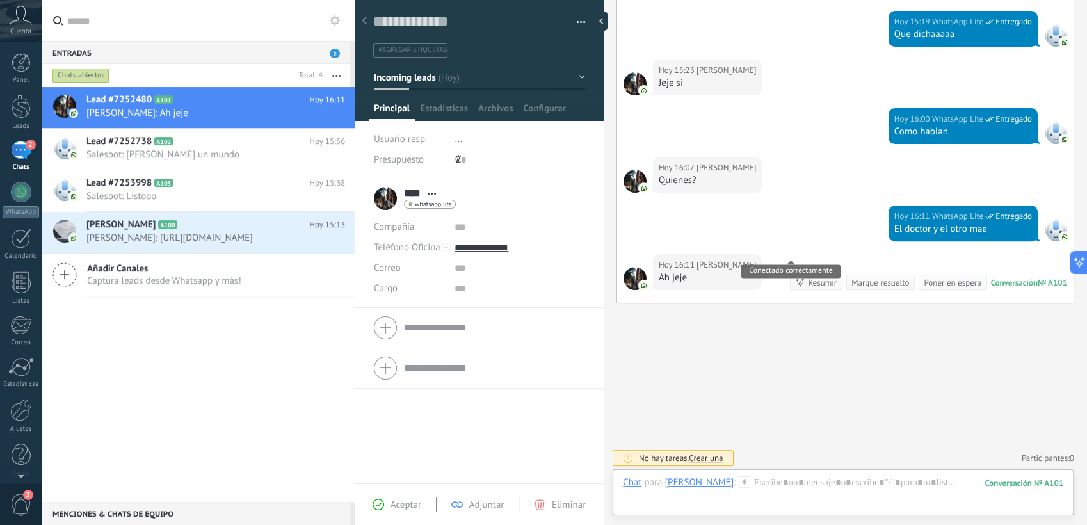
click at [560, 457] on span "Eliminar" at bounding box center [569, 505] width 34 height 12
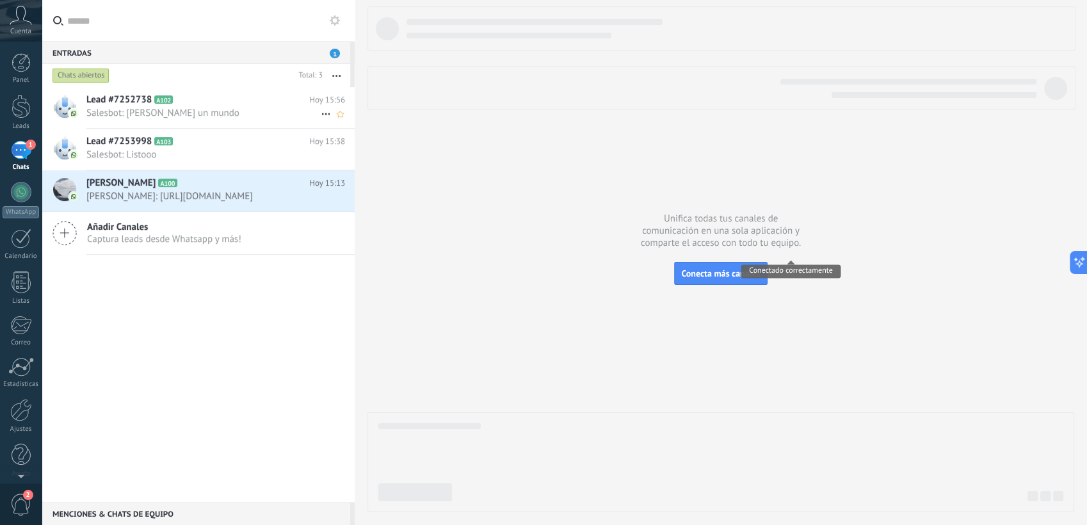
click at [321, 116] on icon at bounding box center [325, 113] width 15 height 15
click at [259, 104] on div at bounding box center [543, 262] width 1087 height 525
click at [233, 104] on h2 "Lead #7252738 A102" at bounding box center [197, 100] width 223 height 13
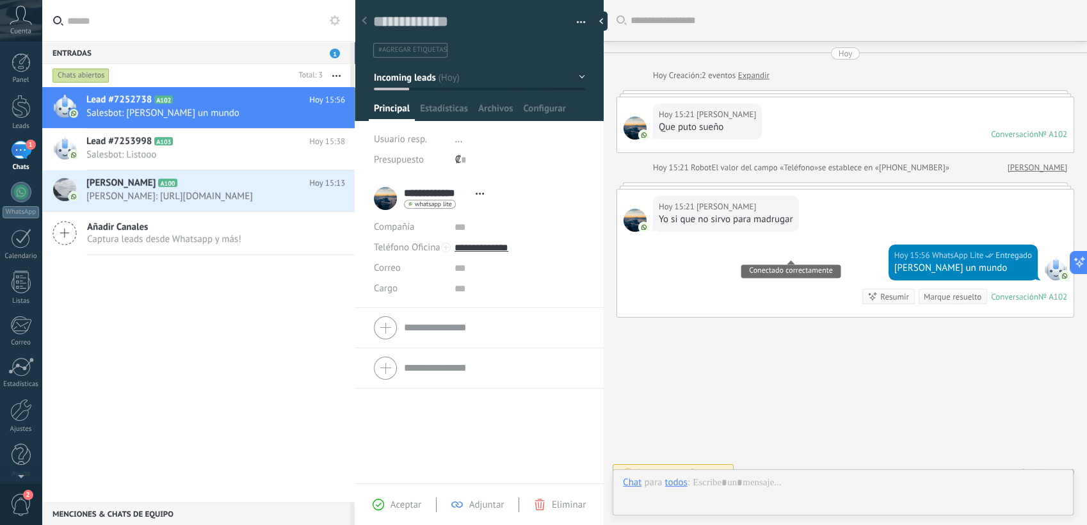
scroll to position [15, 0]
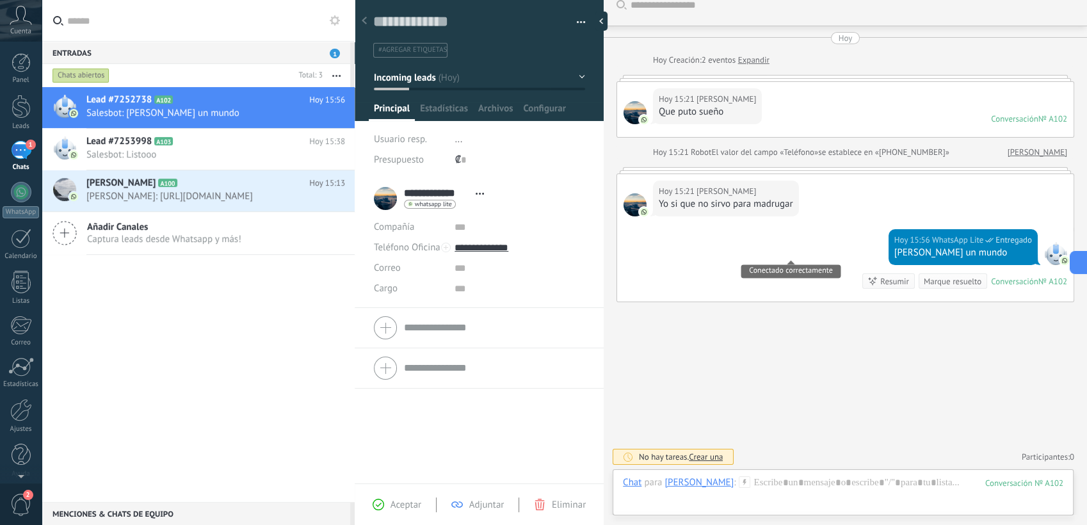
click at [548, 457] on div "Aceptar Adjuntar Eliminar" at bounding box center [479, 505] width 243 height 15
click at [548, 457] on div "Eliminar" at bounding box center [560, 505] width 52 height 12
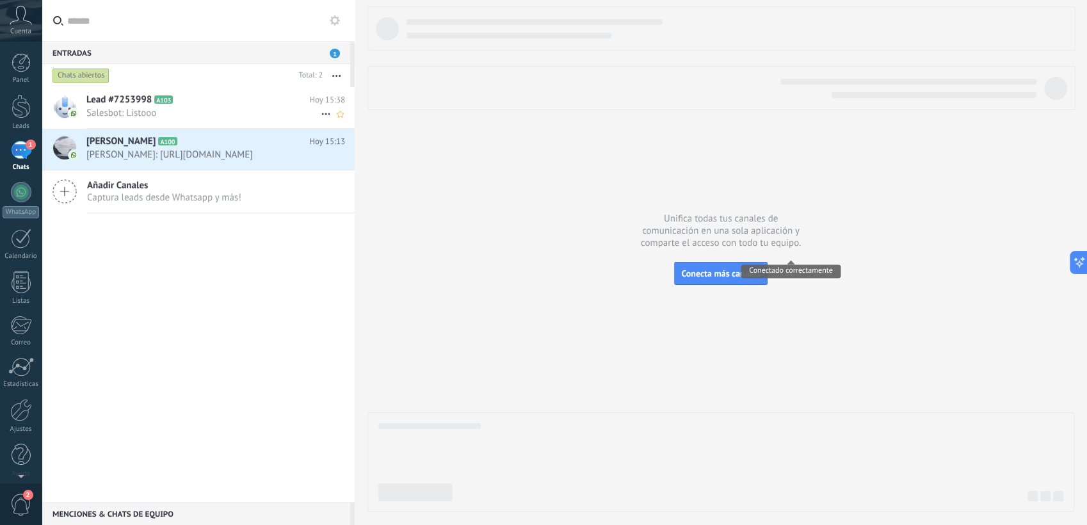
click at [234, 111] on span "Salesbot: Listooo" at bounding box center [203, 113] width 234 height 12
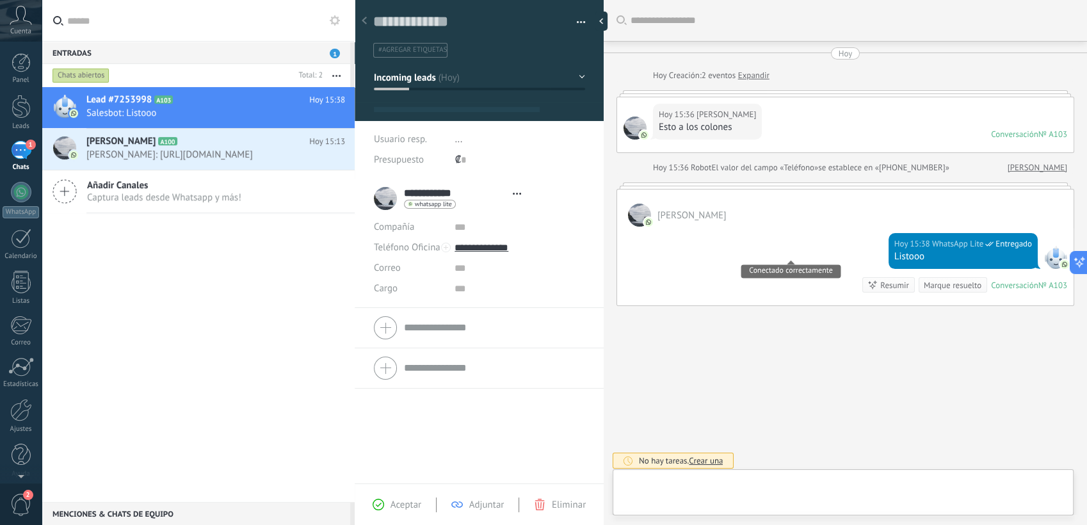
scroll to position [19, 0]
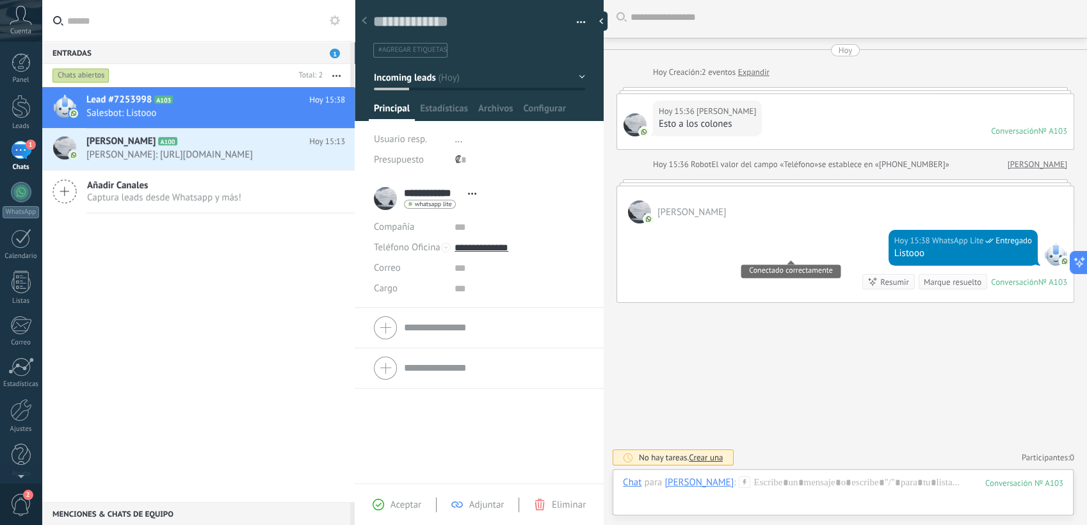
click at [570, 457] on span "Eliminar" at bounding box center [569, 505] width 34 height 12
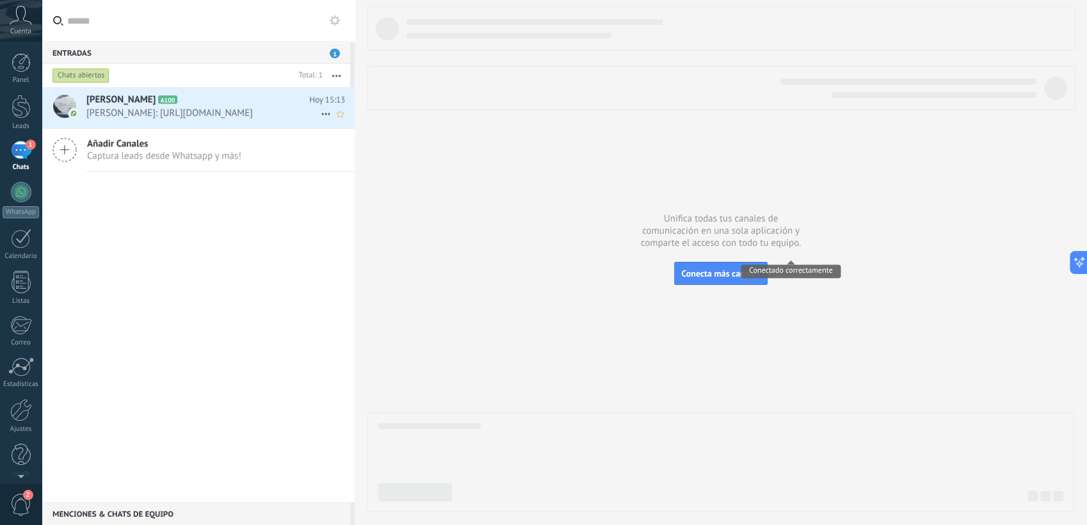
click at [222, 112] on span "[PERSON_NAME]: [URL][DOMAIN_NAME]" at bounding box center [203, 113] width 234 height 12
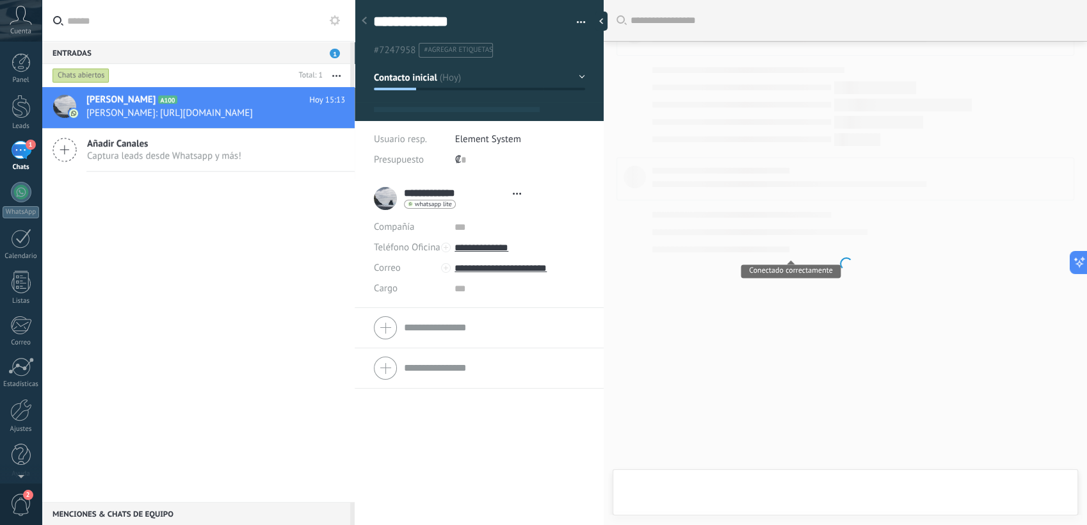
type textarea "**********"
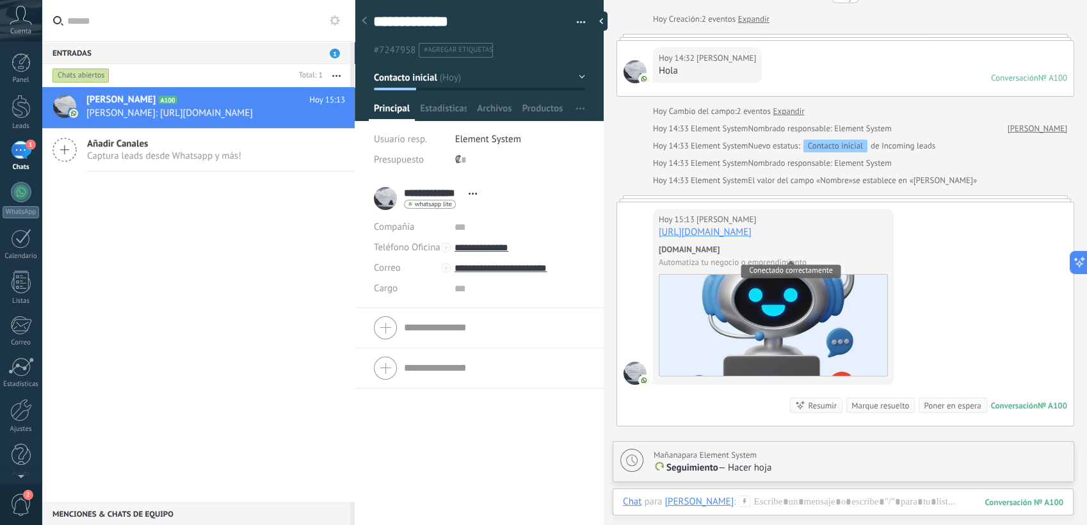
scroll to position [56, 0]
click at [674, 376] on div "[DOMAIN_NAME] Automatiza tu negocio o emprendimiento" at bounding box center [773, 311] width 229 height 135
click at [143, 295] on div "[PERSON_NAME] A100 Hoy 15:13 [PERSON_NAME]: [URL][DOMAIN_NAME] Añadir [PERSON_N…" at bounding box center [198, 294] width 313 height 415
click at [289, 117] on span "[PERSON_NAME]: [URL][DOMAIN_NAME]" at bounding box center [203, 113] width 234 height 12
click at [318, 115] on icon at bounding box center [325, 113] width 15 height 15
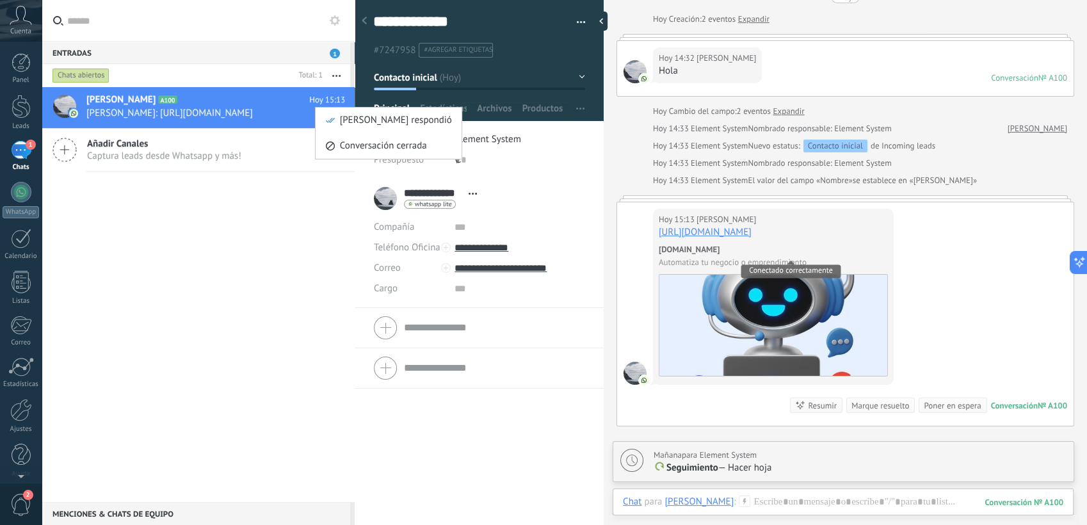
click at [273, 99] on div at bounding box center [543, 262] width 1087 height 525
click at [338, 77] on button "button" at bounding box center [337, 75] width 28 height 23
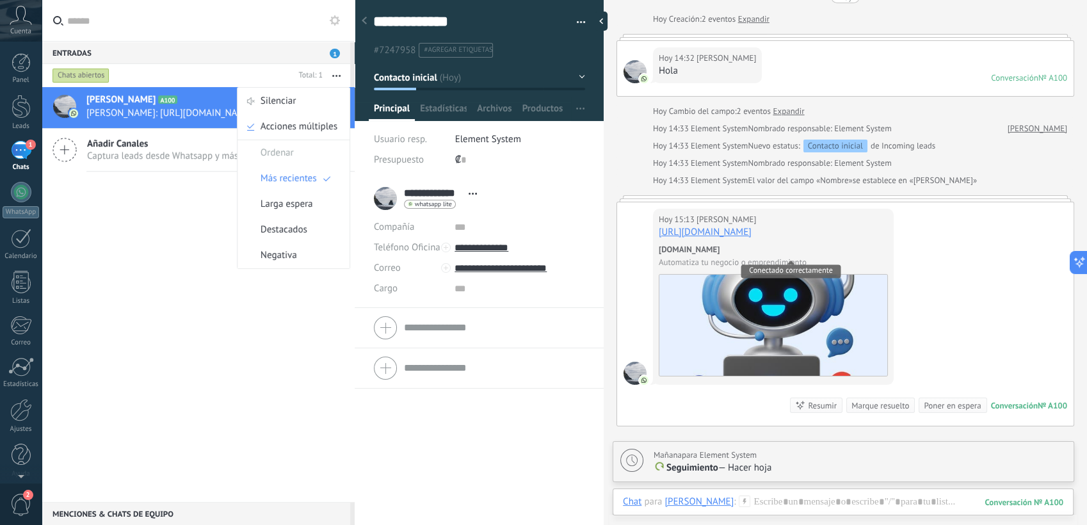
click at [210, 329] on div "[PERSON_NAME] respondió Conversación cerrada [PERSON_NAME] A100 Hoy 15:13 [PERS…" at bounding box center [198, 294] width 313 height 415
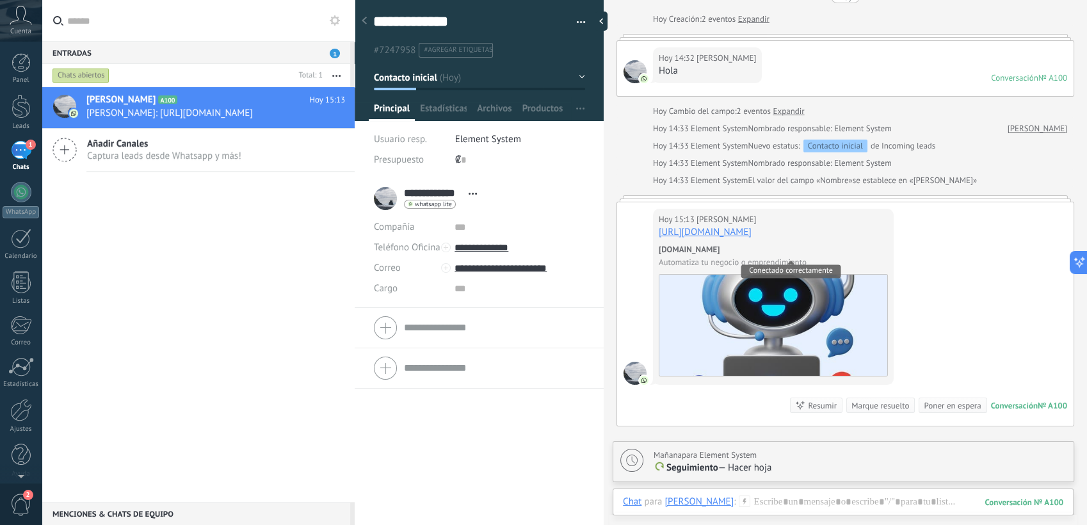
scroll to position [0, 0]
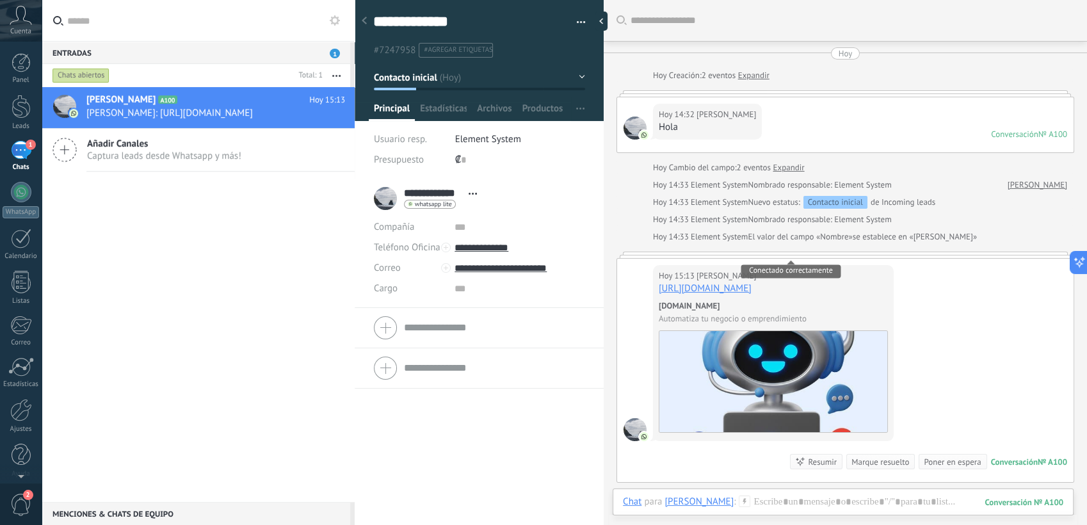
click at [580, 21] on button "button" at bounding box center [576, 22] width 19 height 19
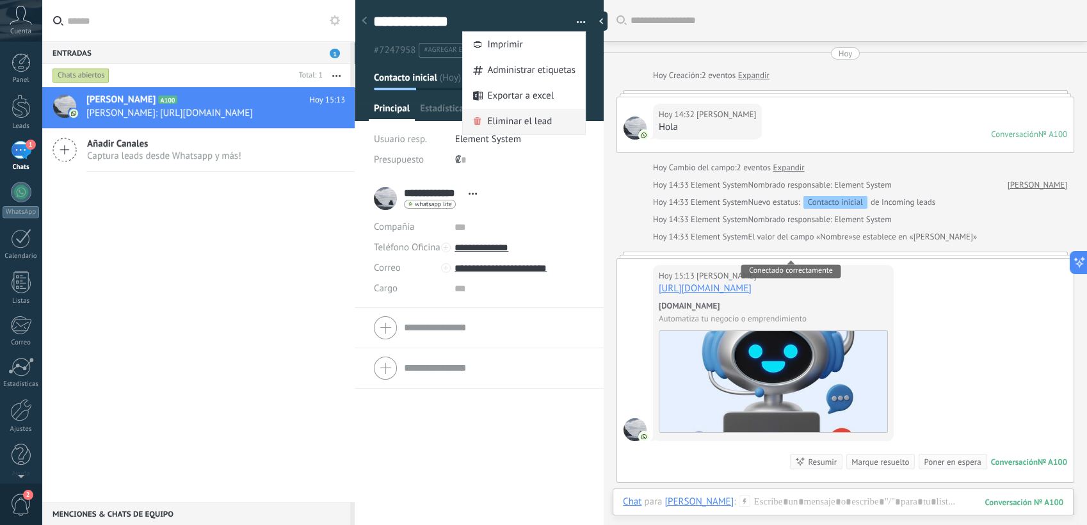
click at [545, 120] on span "Eliminar el lead" at bounding box center [519, 122] width 65 height 26
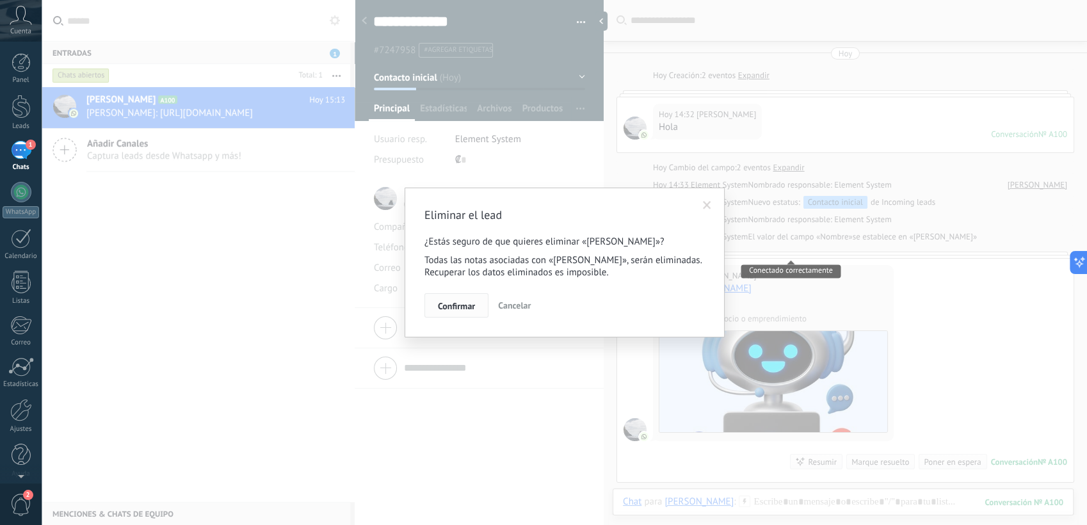
click at [466, 299] on button "Confirmar" at bounding box center [457, 305] width 64 height 24
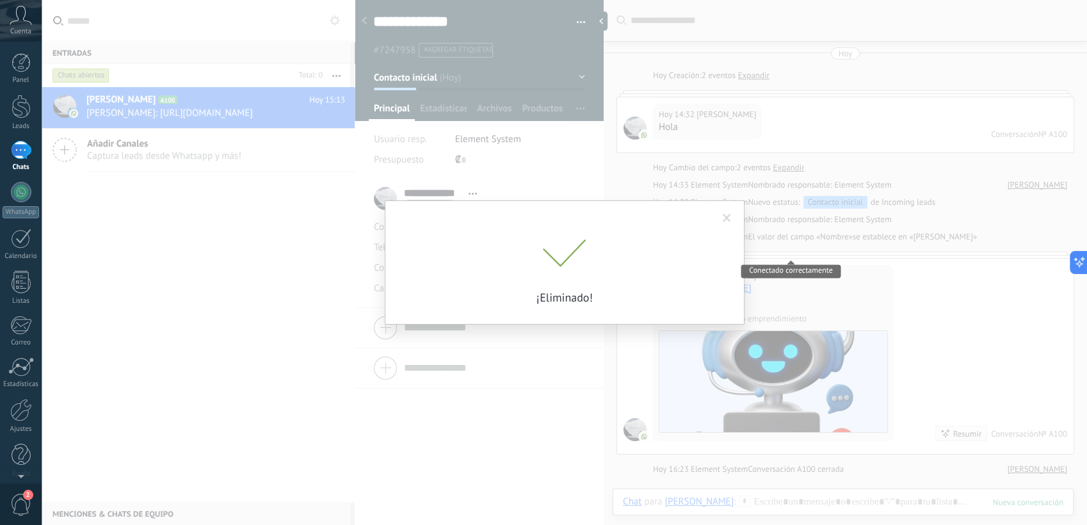
scroll to position [20, 0]
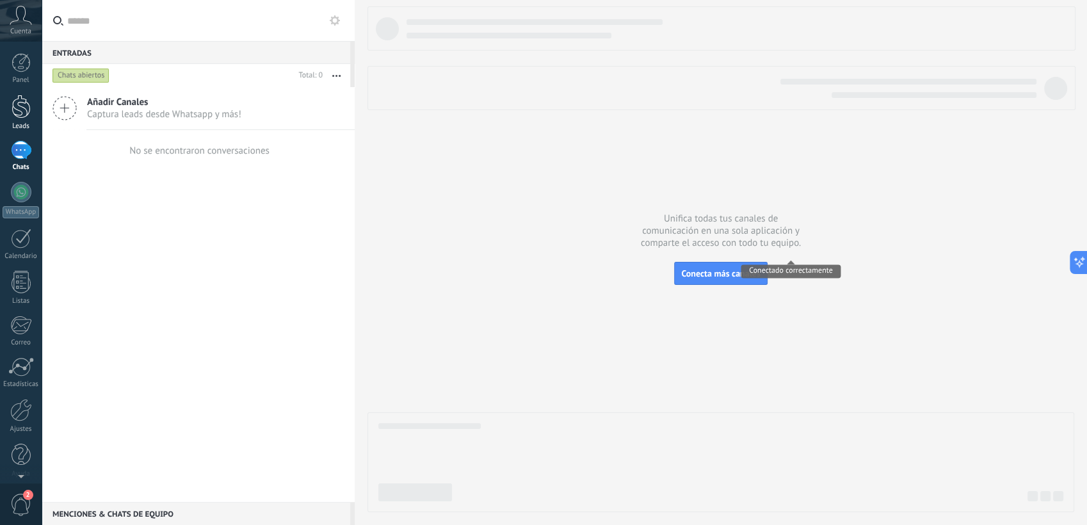
click at [20, 110] on div at bounding box center [21, 107] width 19 height 24
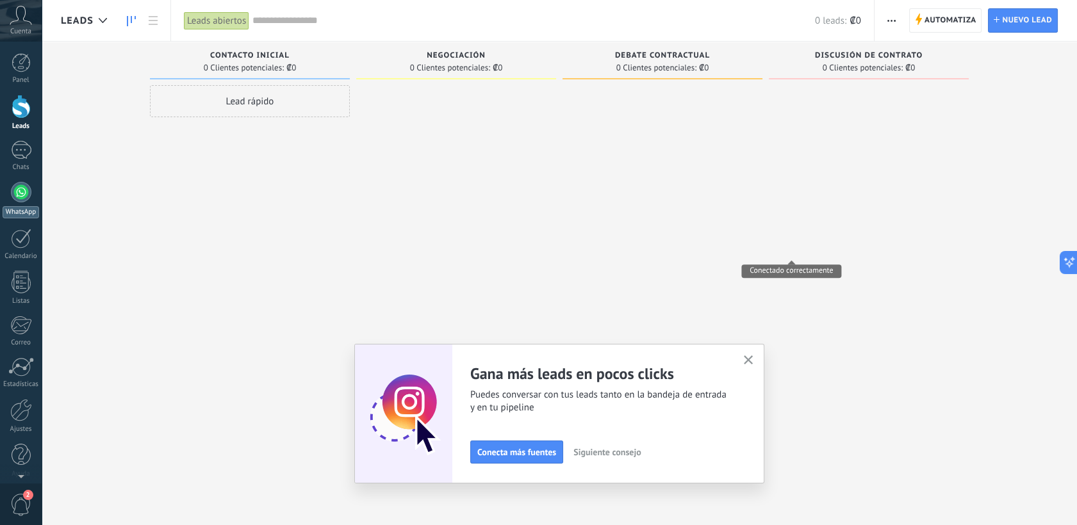
click at [24, 204] on link "WhatsApp" at bounding box center [21, 200] width 42 height 37
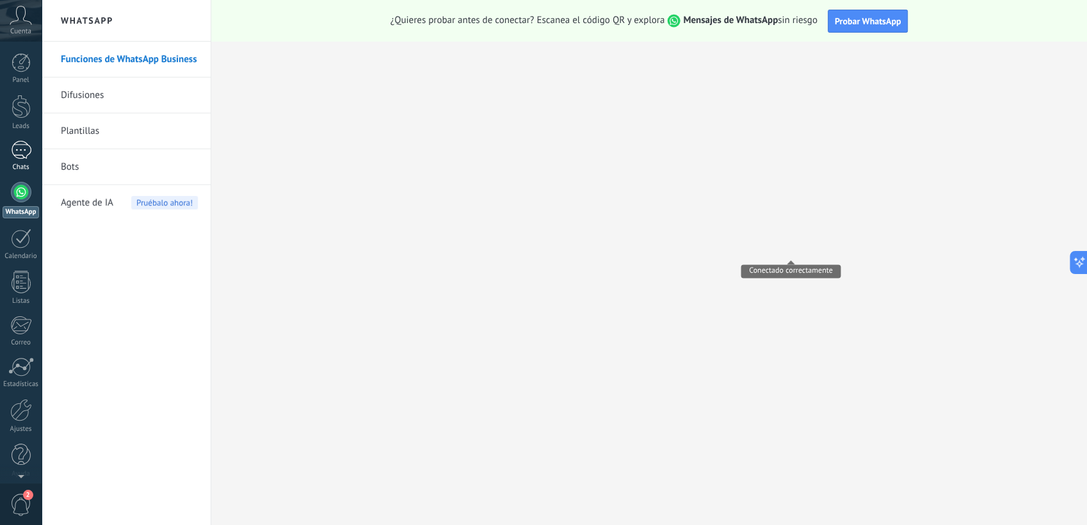
click at [20, 144] on div "1" at bounding box center [21, 150] width 20 height 19
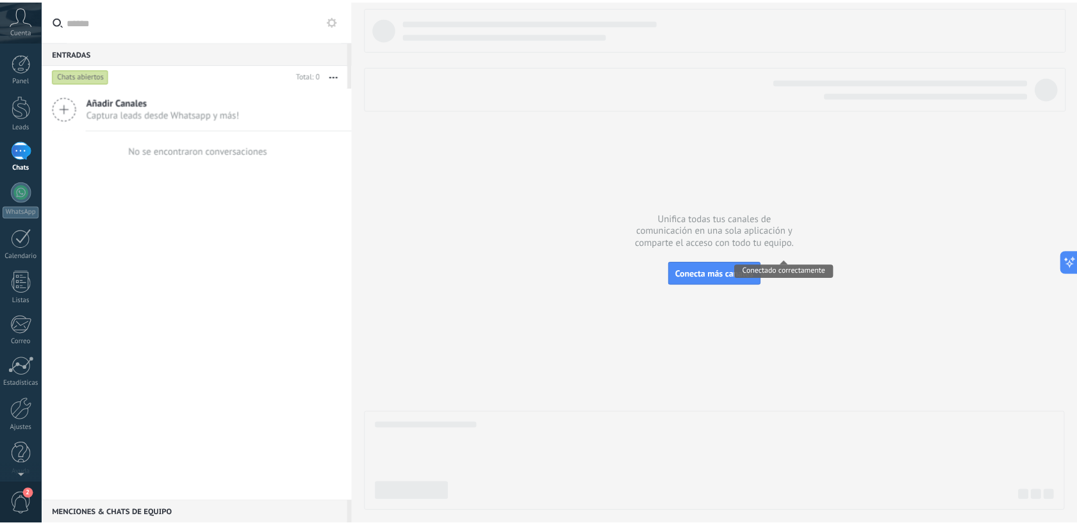
scroll to position [6, 0]
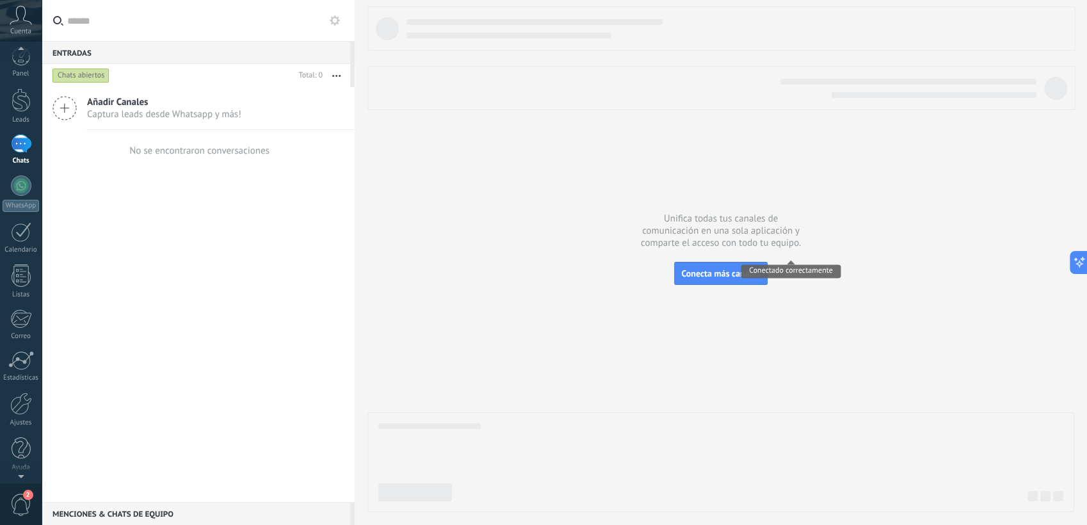
click at [19, 457] on div at bounding box center [21, 473] width 42 height 19
click at [28, 402] on div at bounding box center [21, 404] width 22 height 22
